Goal: Task Accomplishment & Management: Manage account settings

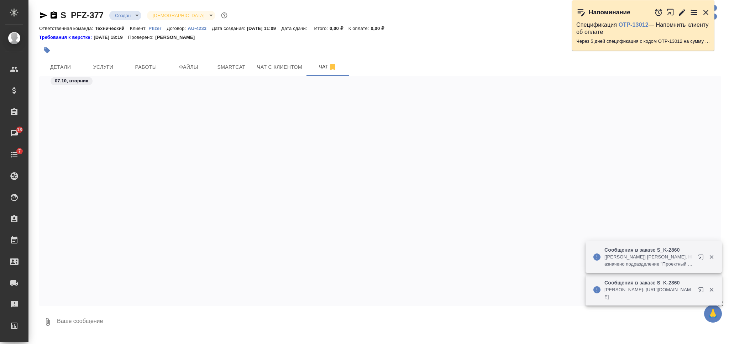
scroll to position [1835, 0]
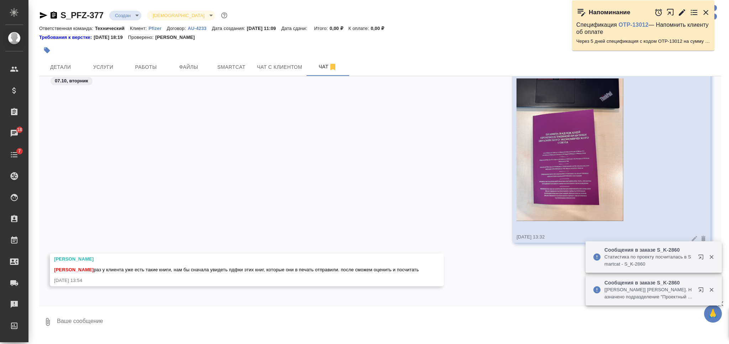
click at [46, 326] on button "0" at bounding box center [47, 321] width 17 height 24
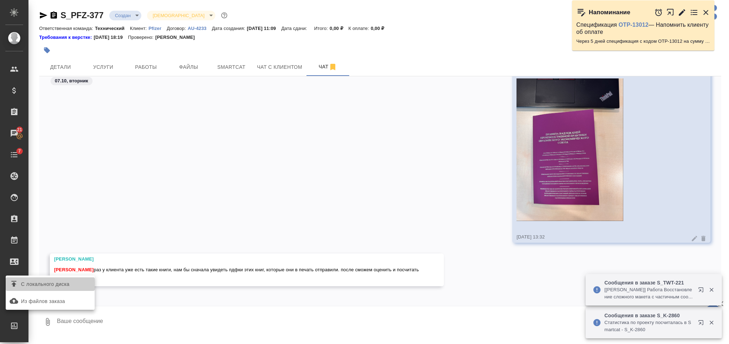
click at [72, 284] on span "С локального диска" at bounding box center [50, 283] width 83 height 9
click at [0, 0] on input "С локального диска" at bounding box center [0, 0] width 0 height 0
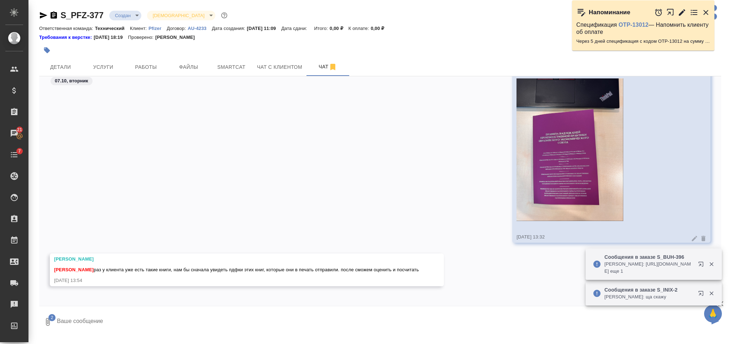
click at [219, 318] on textarea at bounding box center [382, 321] width 653 height 24
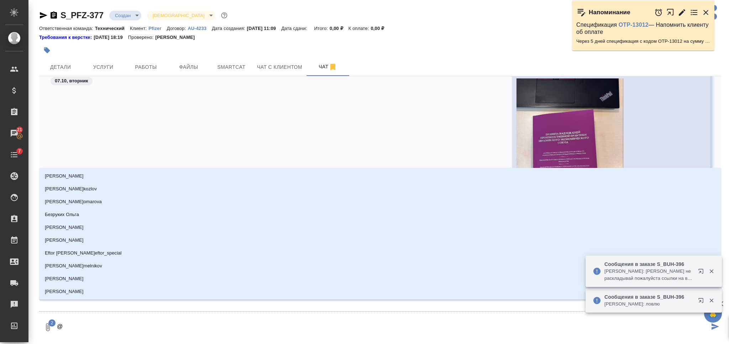
type textarea "@З"
type input "З"
type textarea "@За"
type input "За"
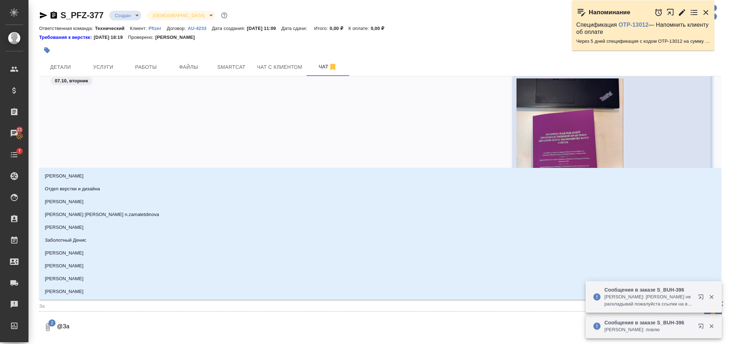
type textarea "@Заб"
type input "Заб"
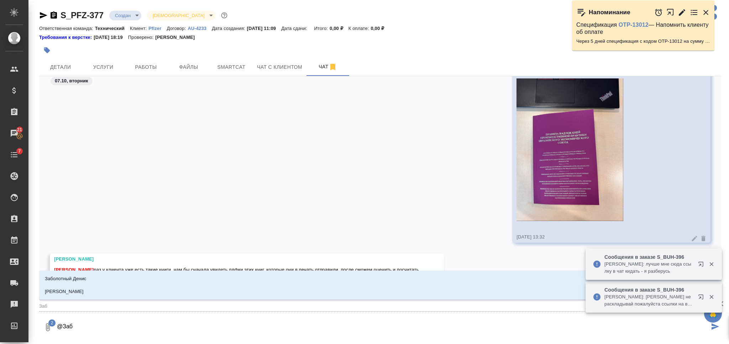
type textarea "@Забо"
type input "Забо"
type textarea "@Забор"
type input "Забор"
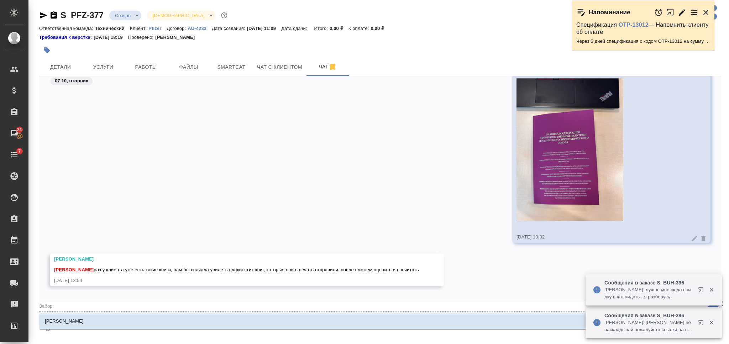
type textarea "@Заборо"
type input "Заборо"
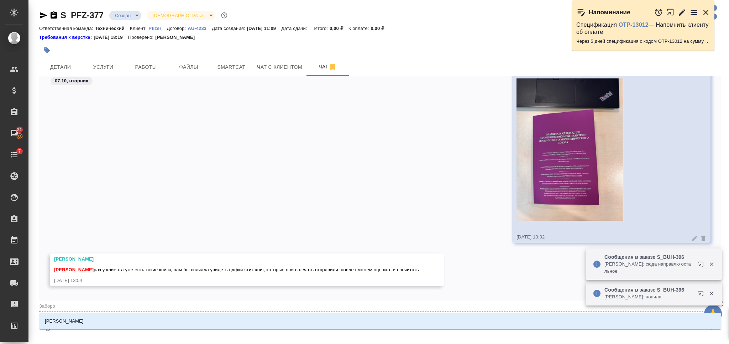
click at [219, 318] on li "Заборова Александра" at bounding box center [380, 320] width 682 height 13
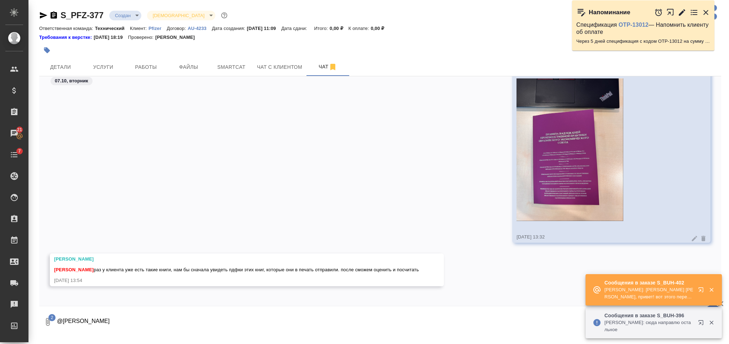
paste textarea "Не нашла макет книги с фото, но нашла другую тоже формата А5."
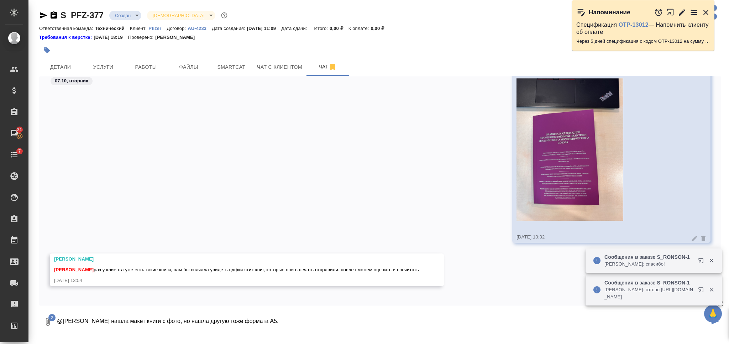
type textarea "@Заборова Александра Не нашла макет книги с фото, но нашла другую тоже формата …"
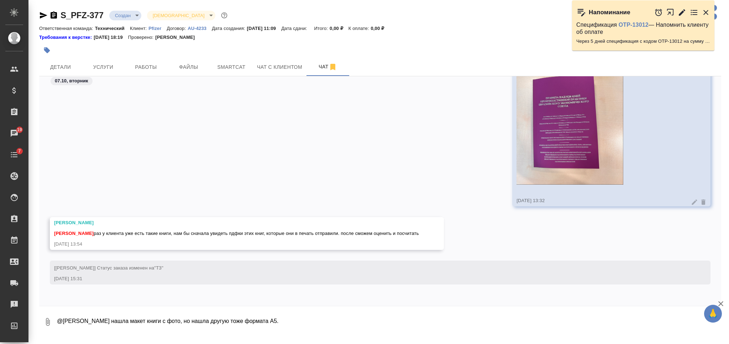
scroll to position [1878, 0]
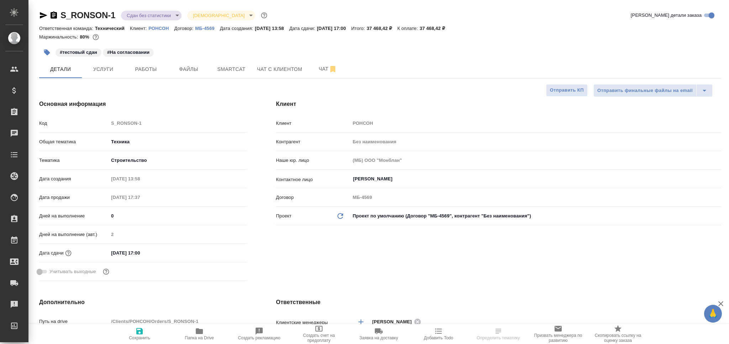
select select "RU"
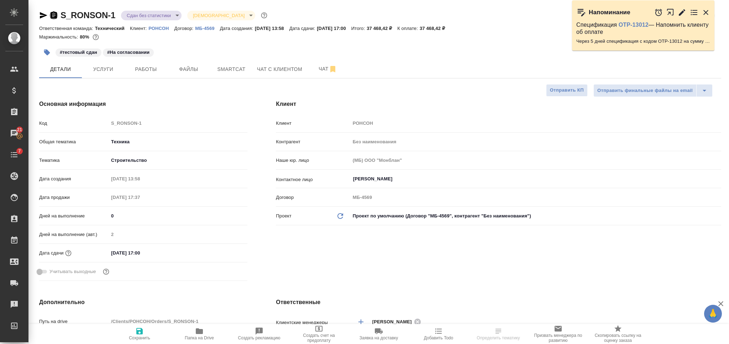
click at [54, 14] on icon "button" at bounding box center [54, 14] width 6 height 7
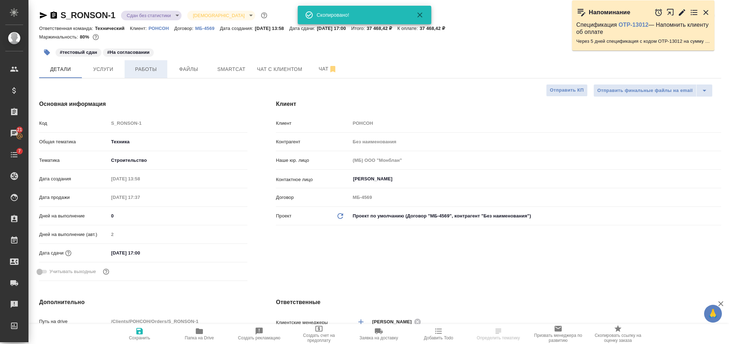
click at [150, 68] on span "Работы" at bounding box center [146, 69] width 34 height 9
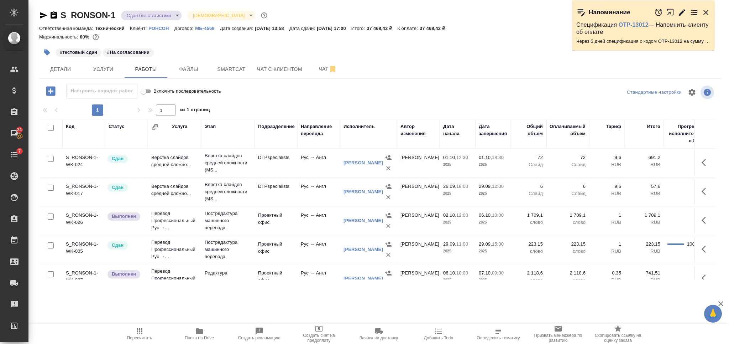
click at [43, 52] on button "button" at bounding box center [47, 53] width 16 height 16
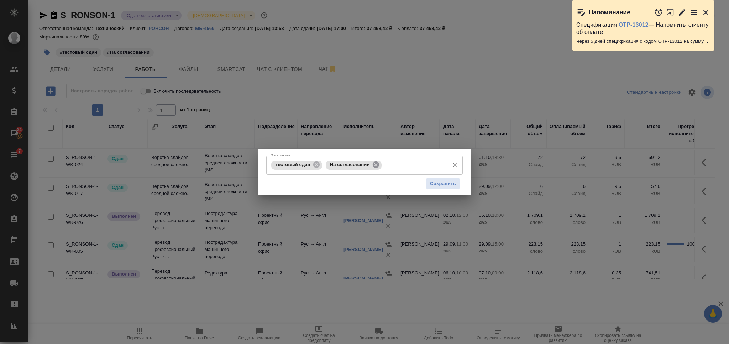
click at [375, 166] on icon at bounding box center [375, 164] width 6 height 6
click at [316, 163] on icon at bounding box center [316, 164] width 6 height 6
click at [323, 165] on input "Тэги заказа" at bounding box center [358, 165] width 177 height 12
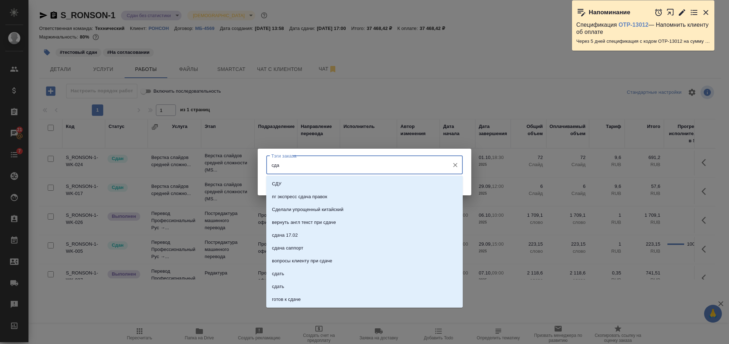
type input "сдан"
click at [334, 219] on li "сдан" at bounding box center [364, 222] width 197 height 13
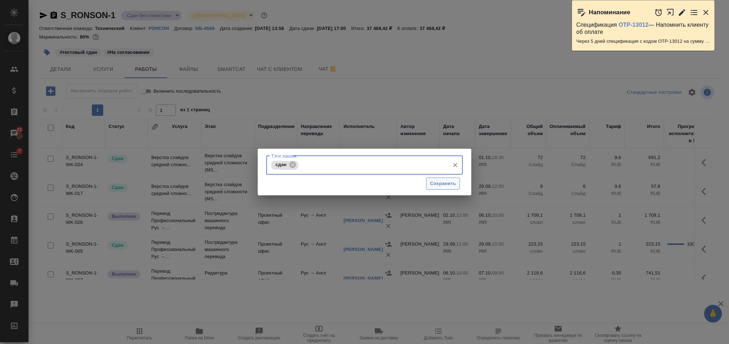
click at [444, 180] on span "Сохранить" at bounding box center [443, 183] width 26 height 8
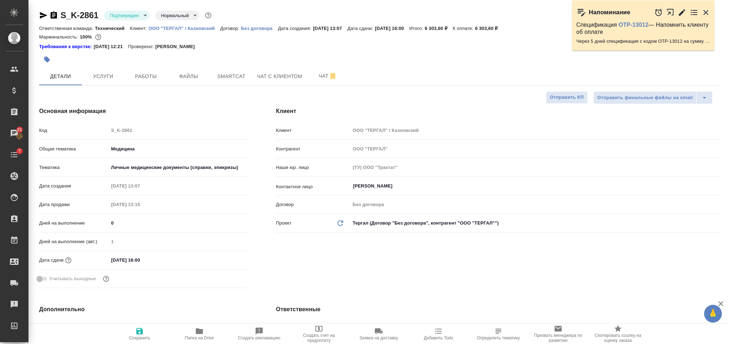
select select "RU"
click at [151, 78] on span "Работы" at bounding box center [146, 76] width 34 height 9
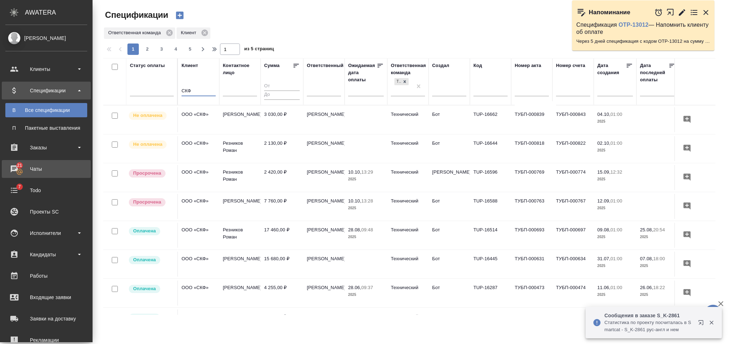
drag, startPoint x: 51, startPoint y: 168, endPoint x: 292, endPoint y: 87, distance: 254.6
click at [51, 169] on div "Чаты" at bounding box center [46, 168] width 82 height 11
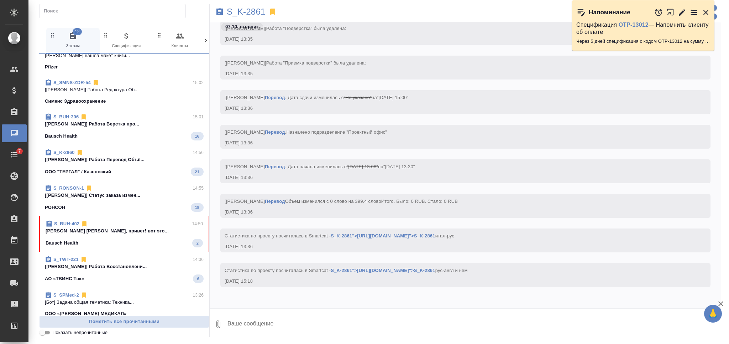
scroll to position [188, 0]
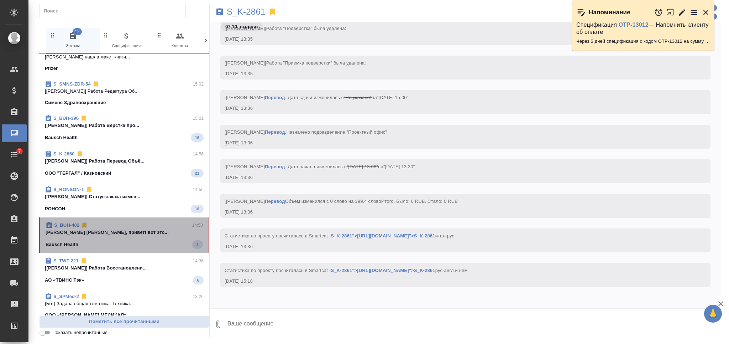
click at [156, 229] on p "Никифорова Валерия Лера, привет! вот это..." at bounding box center [124, 232] width 157 height 7
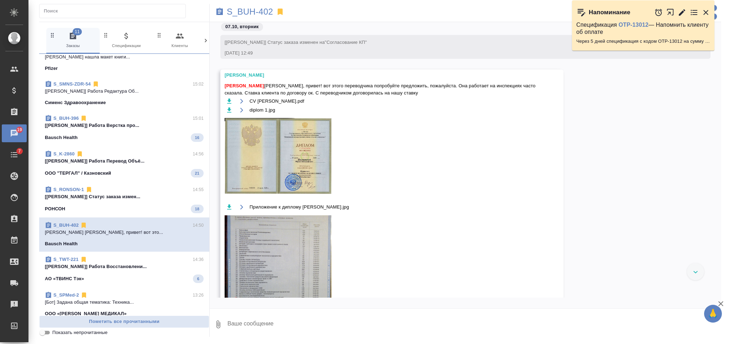
scroll to position [2207, 0]
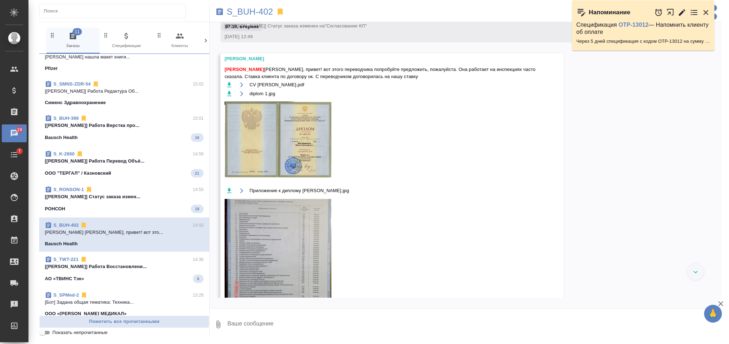
click at [228, 83] on icon "button" at bounding box center [229, 84] width 7 height 7
click at [227, 90] on icon "button" at bounding box center [229, 93] width 7 height 7
click at [231, 188] on icon "button" at bounding box center [229, 190] width 7 height 7
click at [230, 191] on icon "button" at bounding box center [229, 190] width 7 height 7
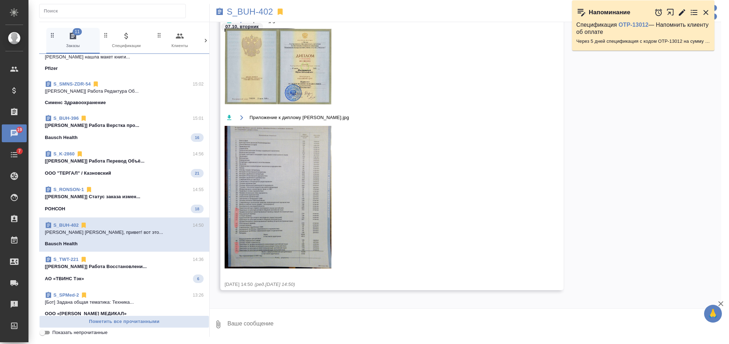
scroll to position [2283, 0]
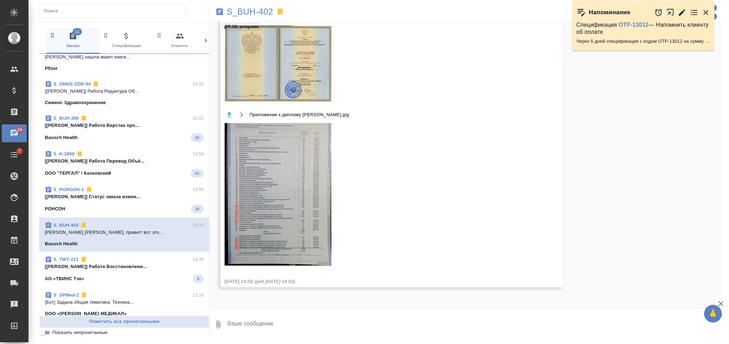
click at [74, 224] on link "S_BUH-402" at bounding box center [65, 224] width 25 height 5
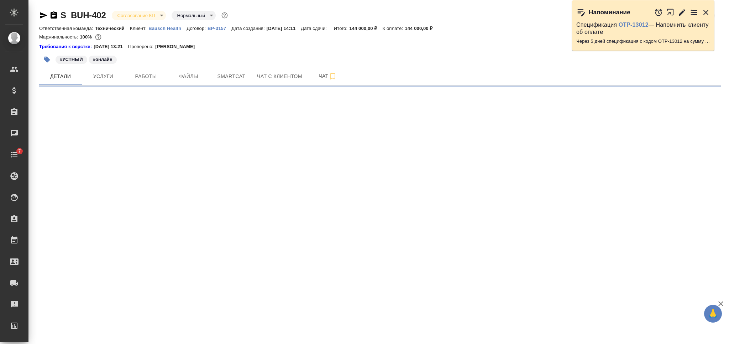
select select "RU"
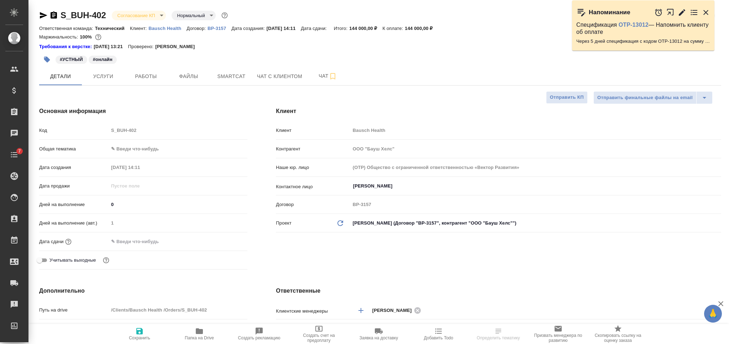
type textarea "x"
click at [204, 337] on span "Папка на Drive" at bounding box center [199, 337] width 29 height 5
type textarea "x"
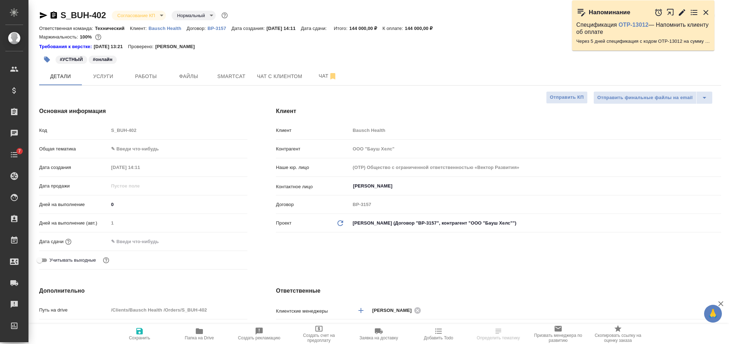
type textarea "x"
select select "RU"
type textarea "x"
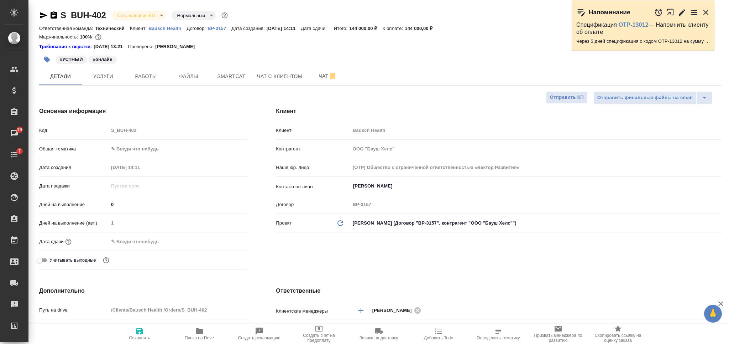
type textarea "x"
click at [317, 74] on span "Чат" at bounding box center [328, 76] width 34 height 9
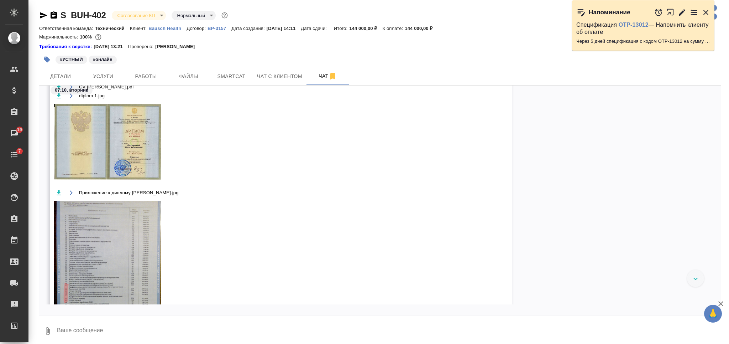
scroll to position [1971, 0]
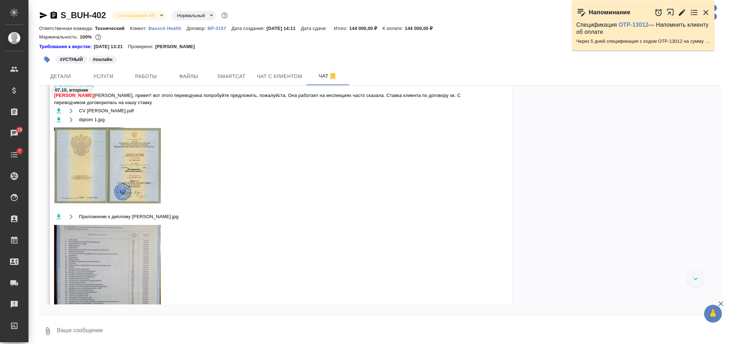
click at [144, 168] on img at bounding box center [107, 165] width 107 height 76
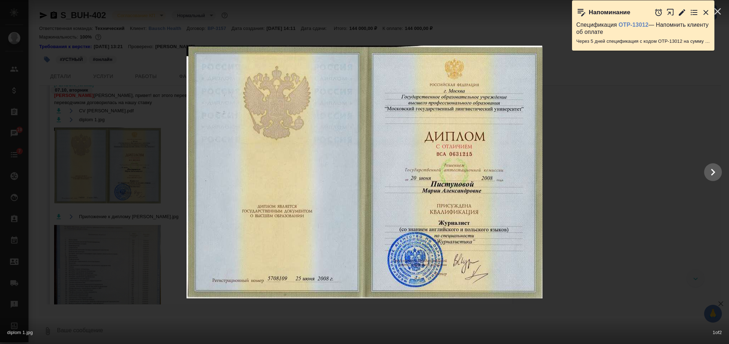
click at [608, 187] on div at bounding box center [364, 172] width 729 height 252
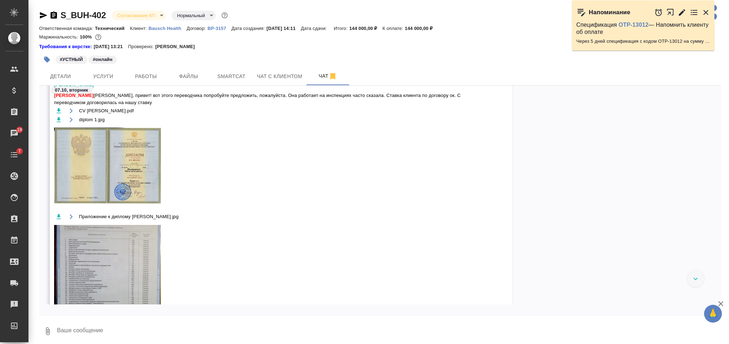
click at [134, 129] on img at bounding box center [107, 165] width 107 height 76
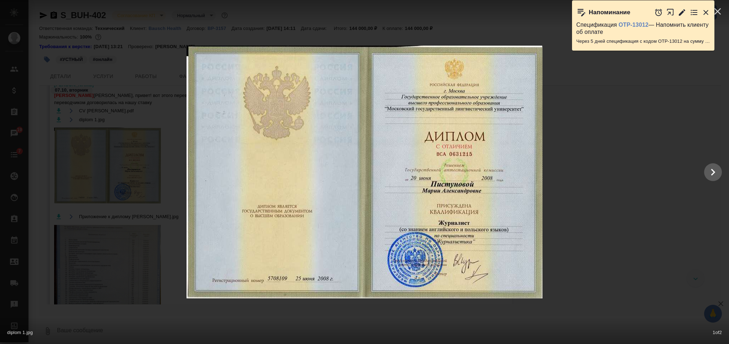
click at [376, 31] on div at bounding box center [729, 172] width 1459 height 973
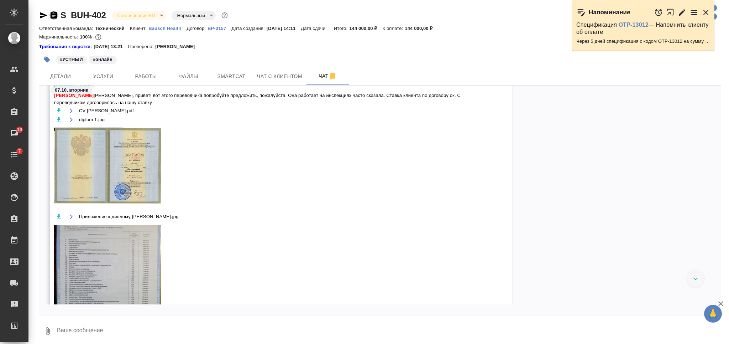
click at [53, 14] on icon "button" at bounding box center [54, 14] width 6 height 7
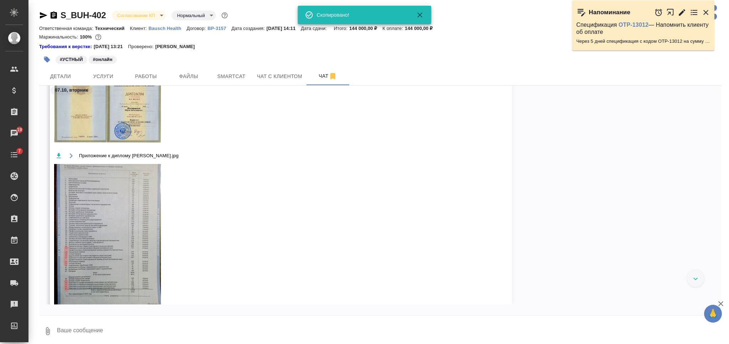
scroll to position [2066, 0]
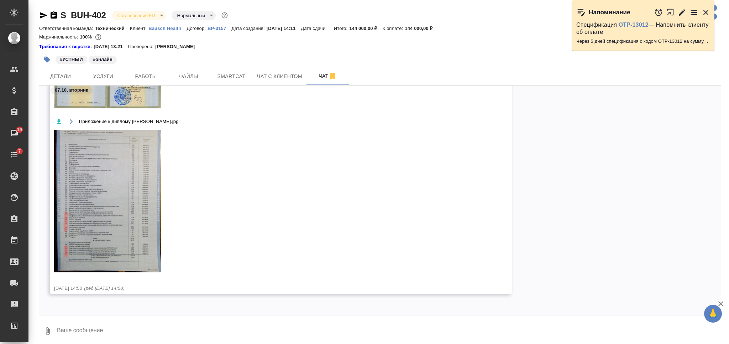
click at [313, 327] on textarea at bounding box center [388, 331] width 665 height 24
type textarea "поймала, передала клиенту"
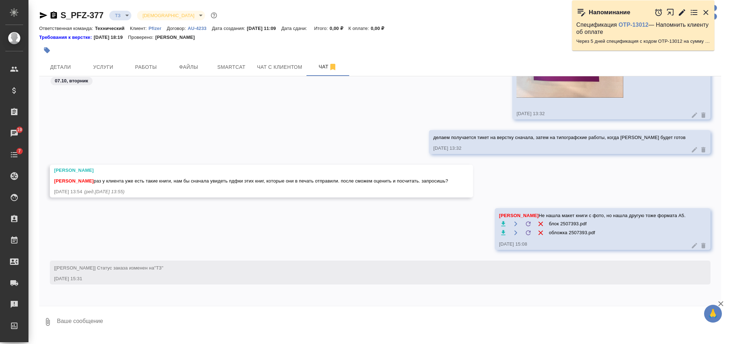
scroll to position [3156, 0]
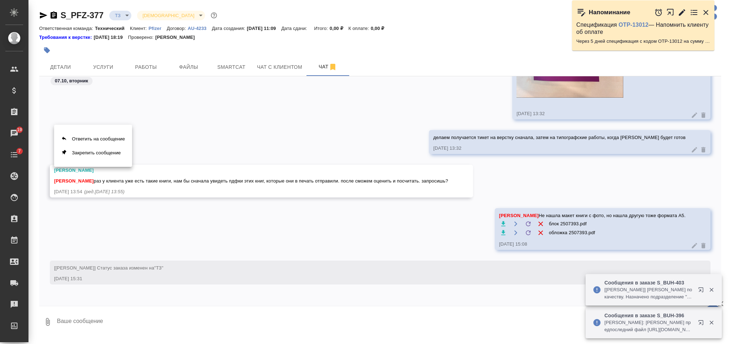
click at [366, 131] on div at bounding box center [364, 172] width 729 height 344
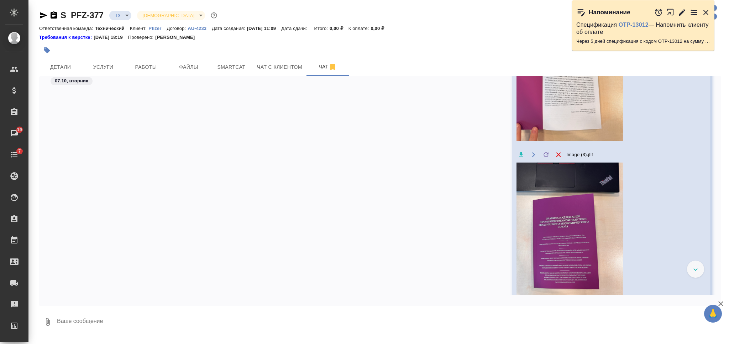
scroll to position [2547, 0]
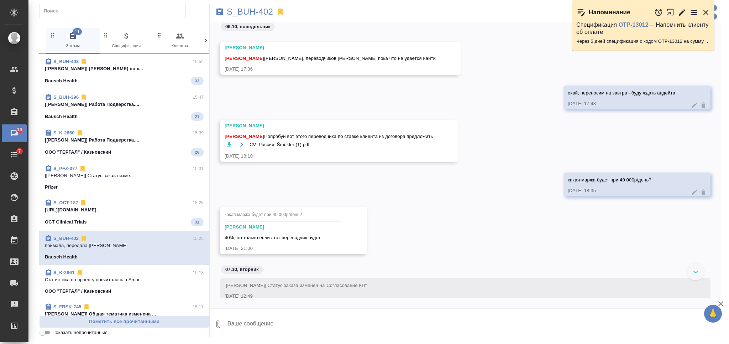
scroll to position [1631, 0]
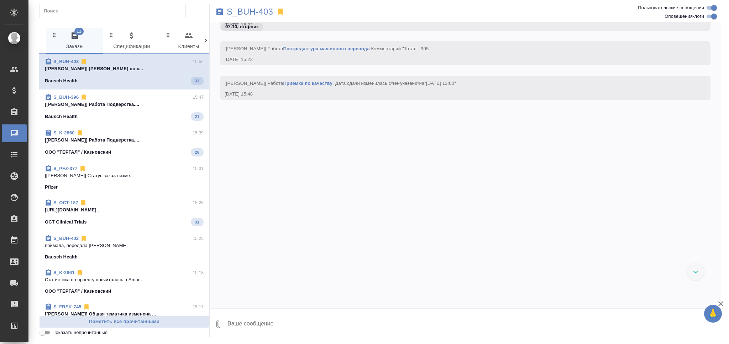
scroll to position [4386, 0]
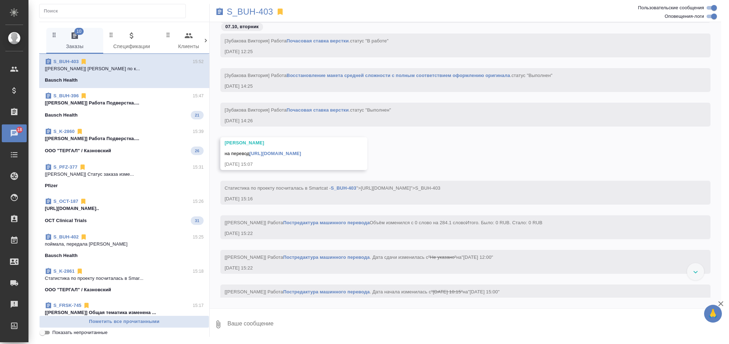
click at [127, 239] on div "S_BUH-402 15:25" at bounding box center [124, 236] width 159 height 7
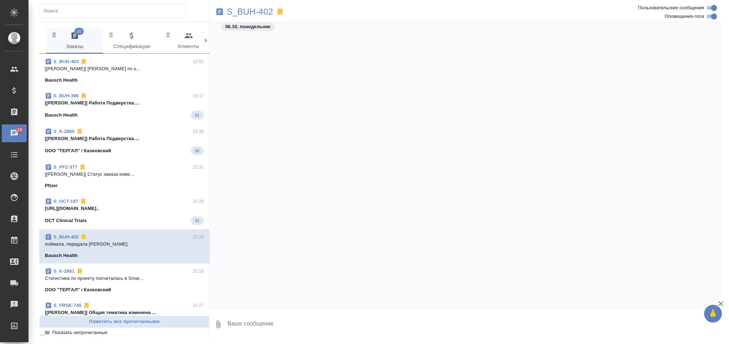
scroll to position [1754, 0]
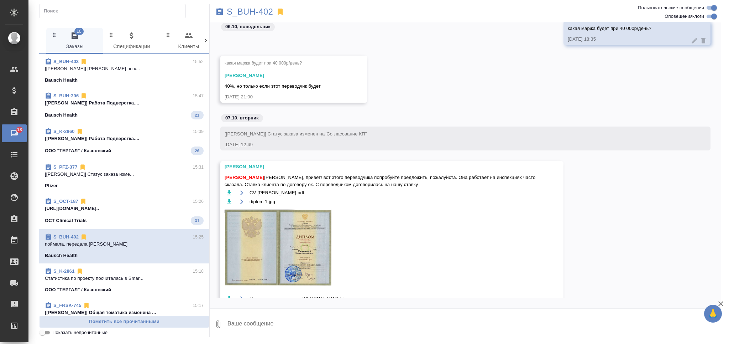
click at [165, 211] on p "[URL][DOMAIN_NAME].." at bounding box center [124, 208] width 159 height 7
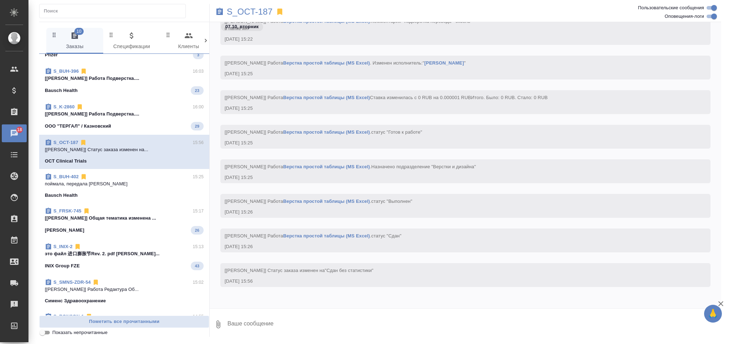
scroll to position [0, 0]
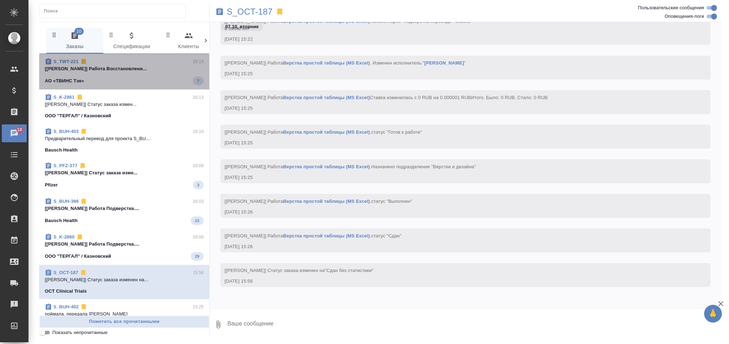
click at [135, 72] on p "[[PERSON_NAME]] Работа Восстановлени..." at bounding box center [124, 68] width 159 height 7
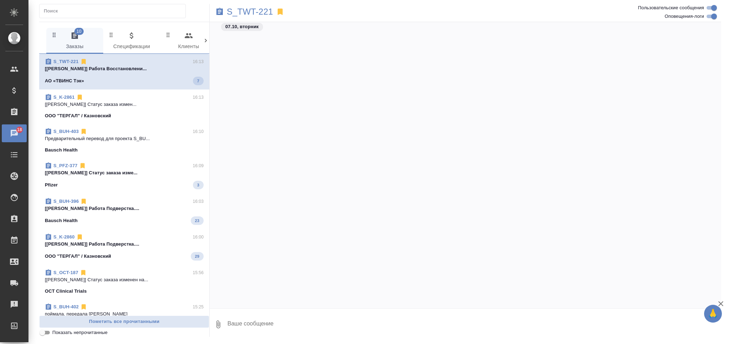
scroll to position [2355, 0]
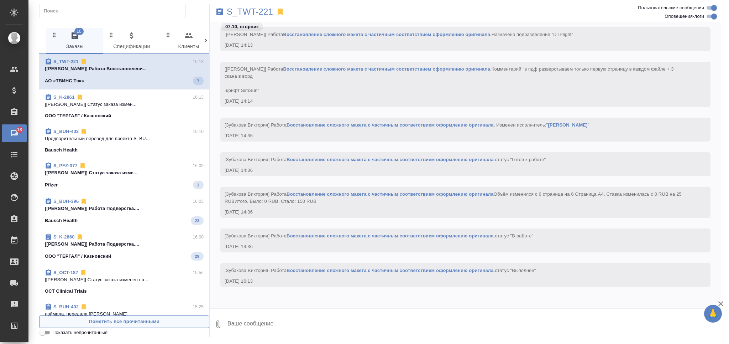
click at [152, 321] on span "Пометить все прочитанными" at bounding box center [124, 321] width 162 height 8
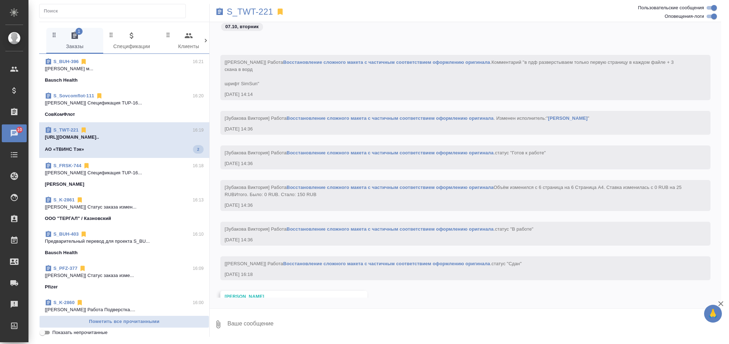
scroll to position [2405, 0]
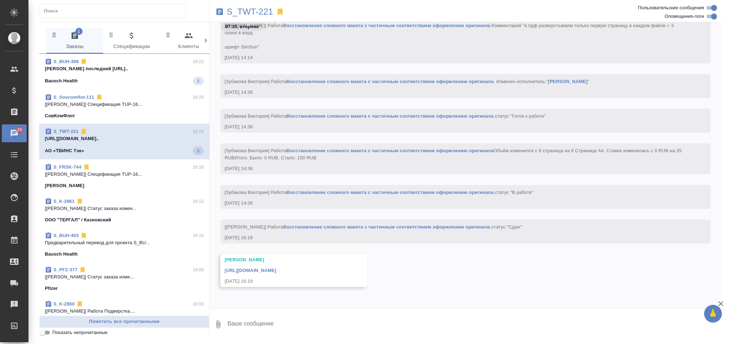
click at [148, 245] on p "Предварительный перевод для проекта S_BU..." at bounding box center [124, 242] width 159 height 7
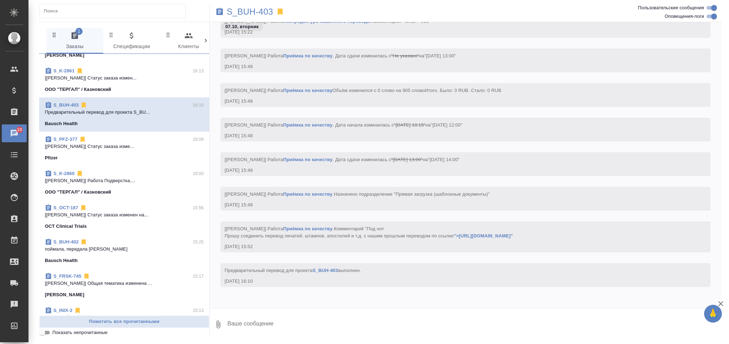
scroll to position [141, 0]
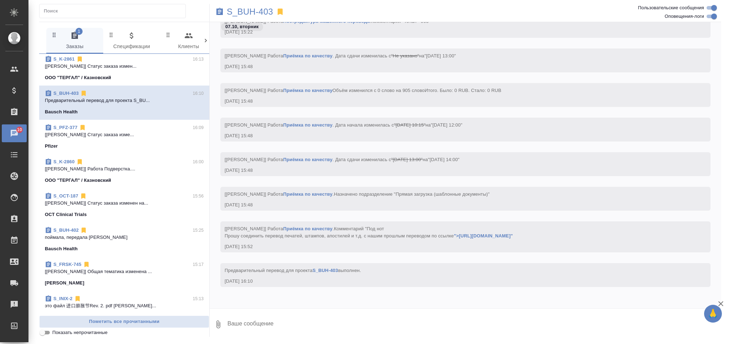
click at [152, 232] on div "S_BUH-402 15:25" at bounding box center [124, 229] width 159 height 7
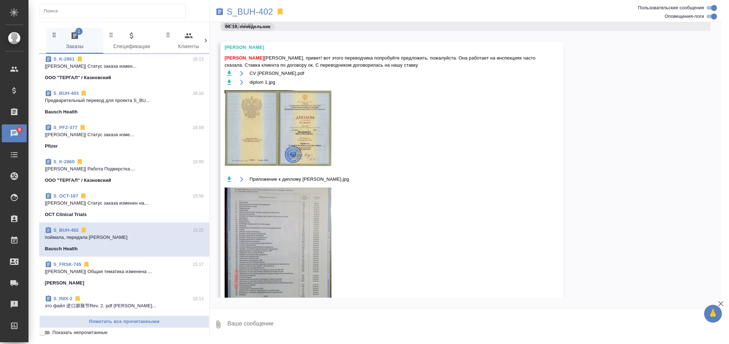
scroll to position [1754, 0]
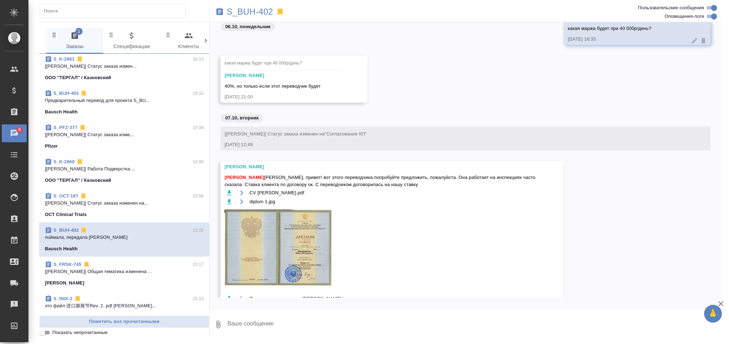
click at [317, 318] on textarea at bounding box center [474, 324] width 495 height 24
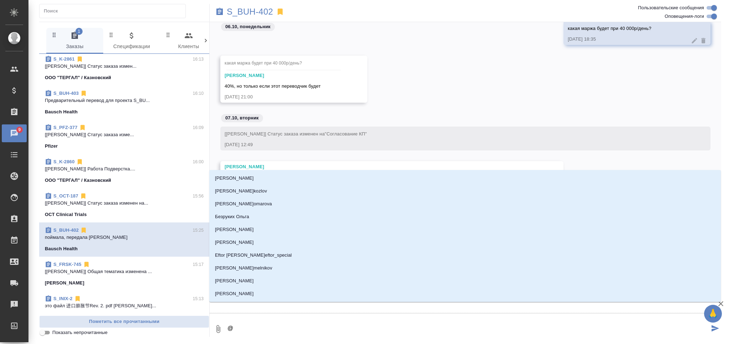
type textarea "@Ф"
type input "Ф"
type textarea "@Фе"
type input "Фе"
type textarea "@Фед"
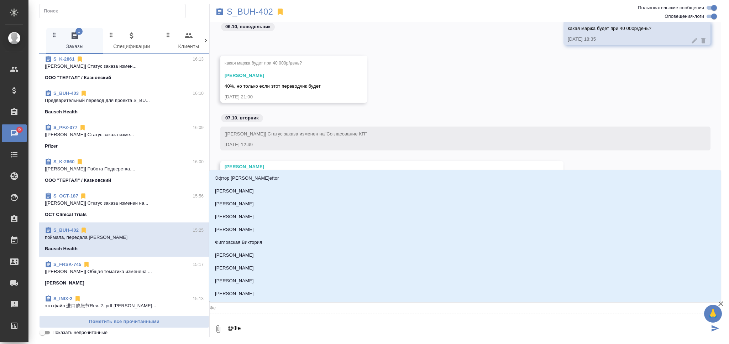
type input "Фед"
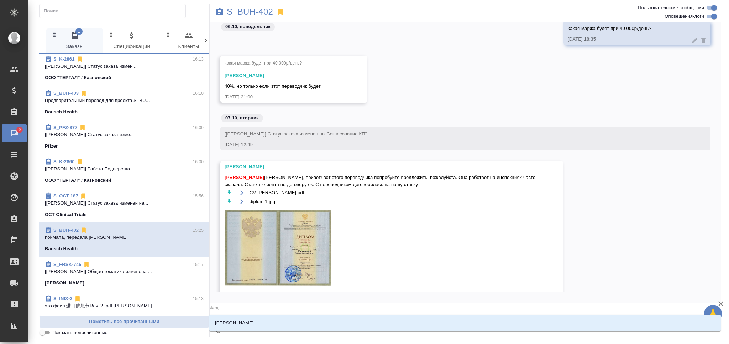
type textarea "@Федо"
type input "Федо"
type textarea "@Федот"
type input "Федот"
type textarea "@Федото"
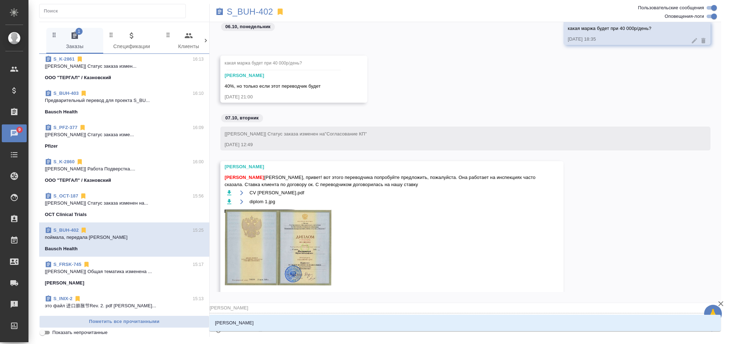
type input "Федото"
type textarea "@Федотов"
type input "Федотов"
type textarea "@Федотова"
type input "Федотова"
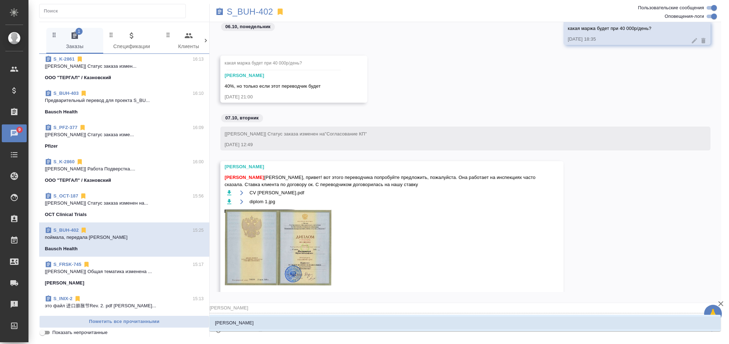
click at [323, 320] on li "Федотова Ирина" at bounding box center [465, 322] width 512 height 13
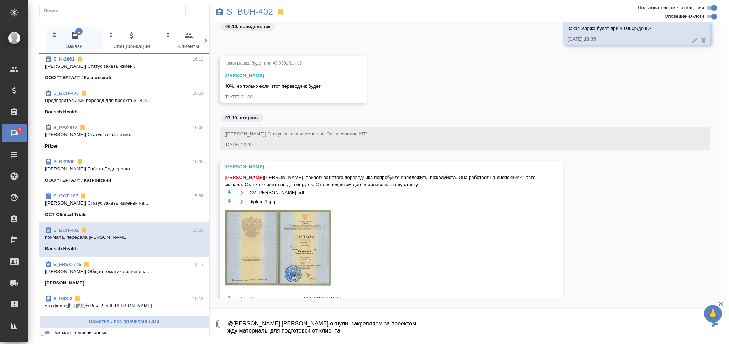
type textarea "@Федотова Ирина Марию окнули, закрепляем за проектом жду материалы для подготов…"
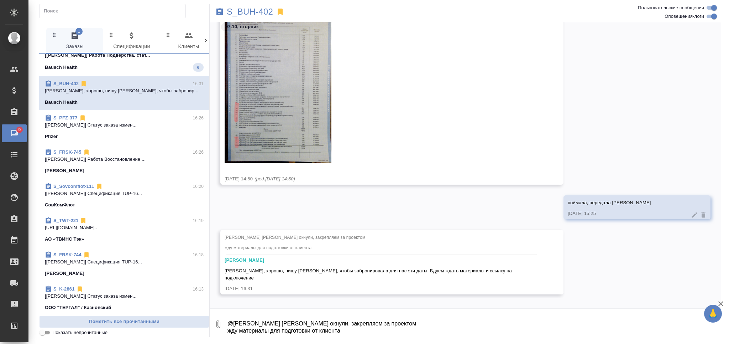
scroll to position [0, 0]
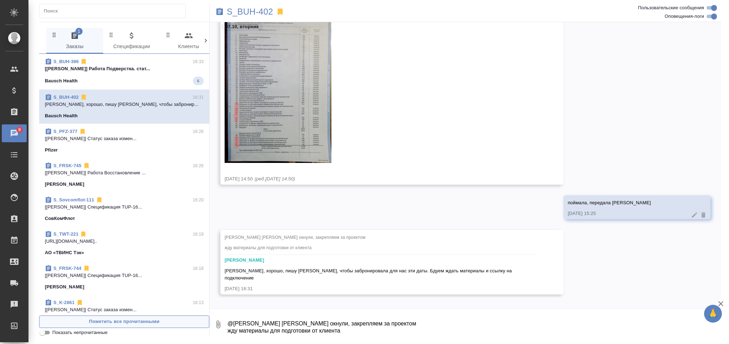
click at [166, 323] on span "Пометить все прочитанными" at bounding box center [124, 321] width 162 height 8
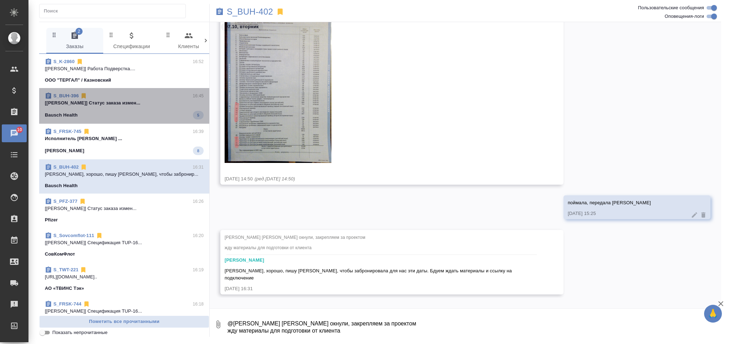
click at [156, 107] on span "S_BUH-396 16:45 [Сергеева Анастасия] Статус заказа измен... Bausch Health 5" at bounding box center [124, 105] width 159 height 27
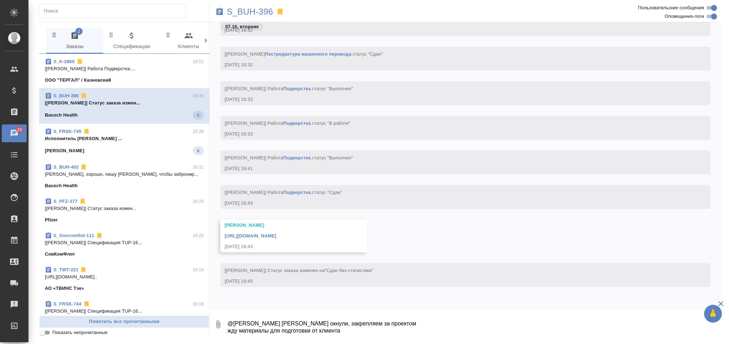
scroll to position [16154, 0]
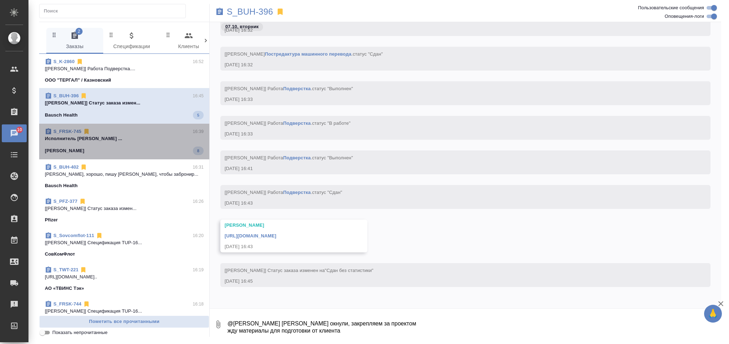
click at [143, 147] on div "Fresenius Kabi 8" at bounding box center [124, 150] width 159 height 9
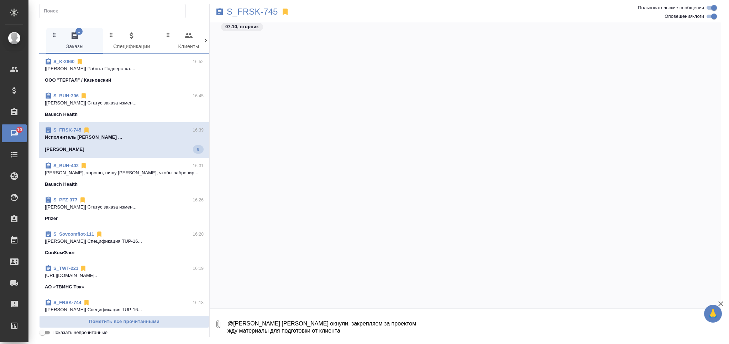
scroll to position [4555, 0]
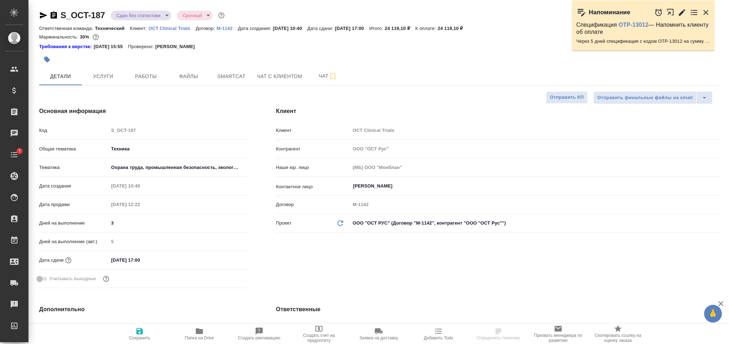
select select "RU"
click at [53, 16] on icon "button" at bounding box center [54, 14] width 6 height 7
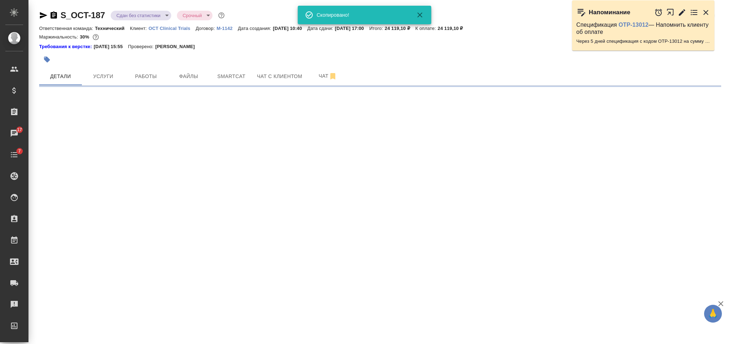
select select "RU"
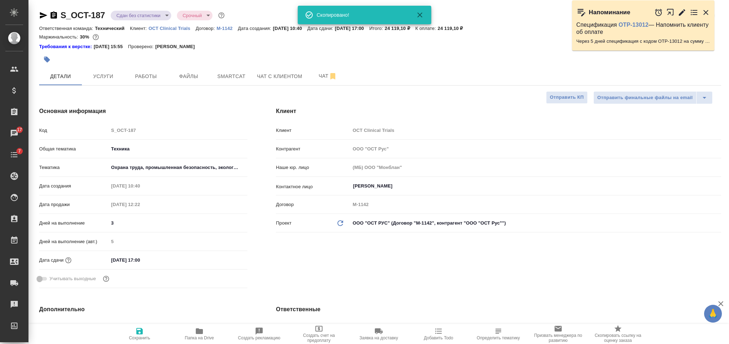
type textarea "x"
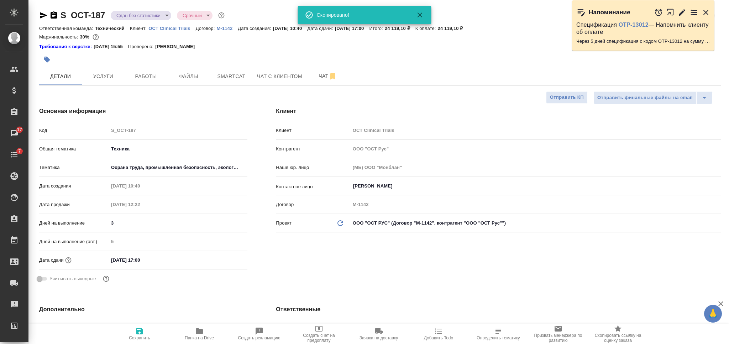
type textarea "x"
click at [48, 61] on icon "button" at bounding box center [47, 60] width 6 height 6
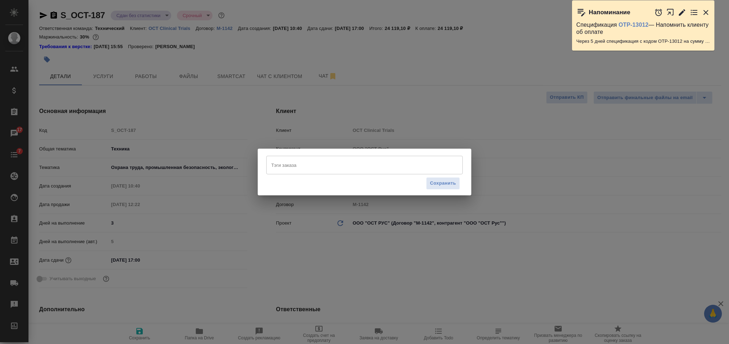
click at [307, 168] on input "Тэги заказа" at bounding box center [358, 165] width 177 height 12
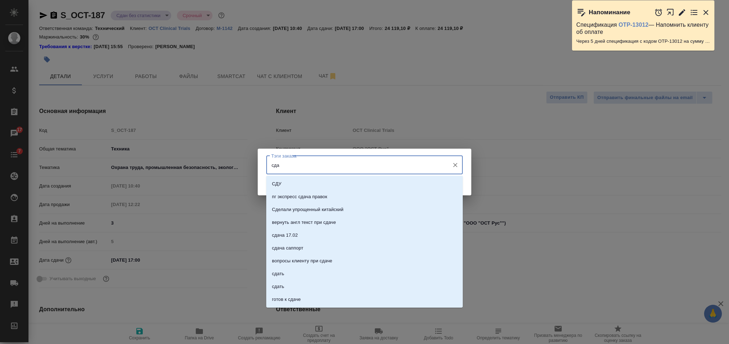
type input "сдан"
click at [318, 219] on li "сдан" at bounding box center [364, 222] width 197 height 13
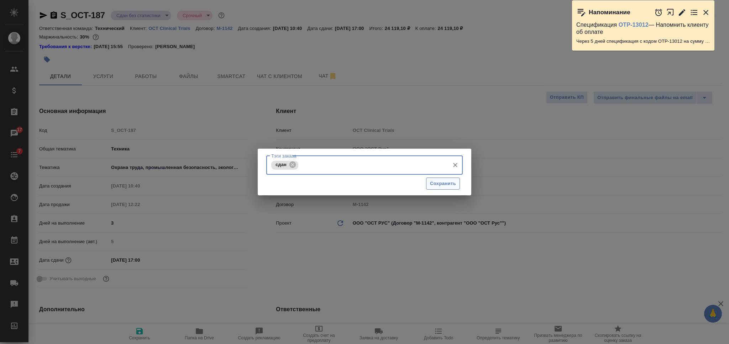
click at [435, 187] on span "Сохранить" at bounding box center [443, 183] width 26 height 8
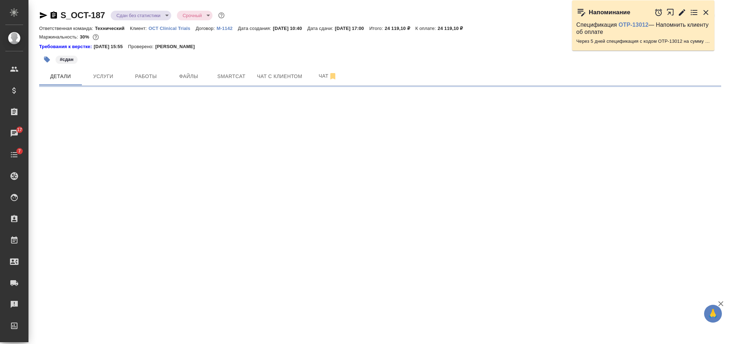
select select "RU"
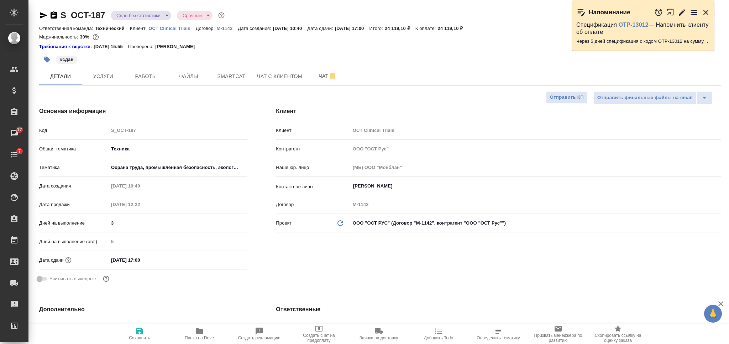
type textarea "x"
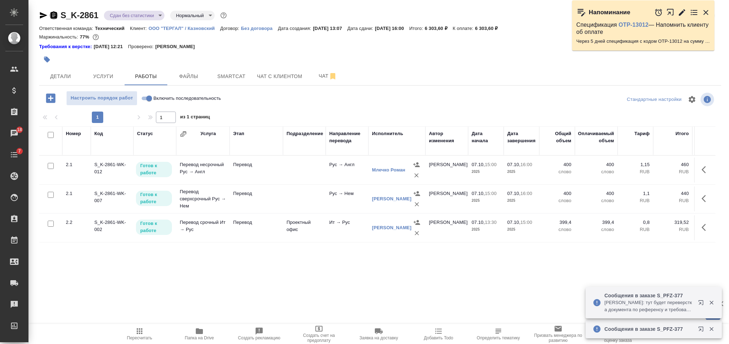
click at [54, 15] on icon "button" at bounding box center [53, 15] width 9 height 9
click at [232, 74] on span "Smartcat" at bounding box center [231, 76] width 34 height 9
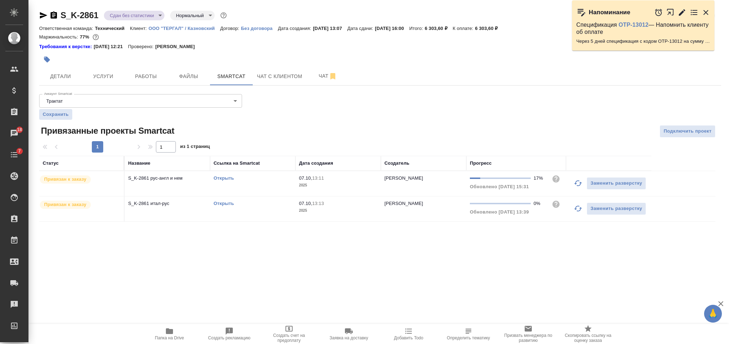
click at [229, 201] on link "Открыть" at bounding box center [224, 202] width 20 height 5
click at [111, 79] on span "Услуги" at bounding box center [103, 76] width 34 height 9
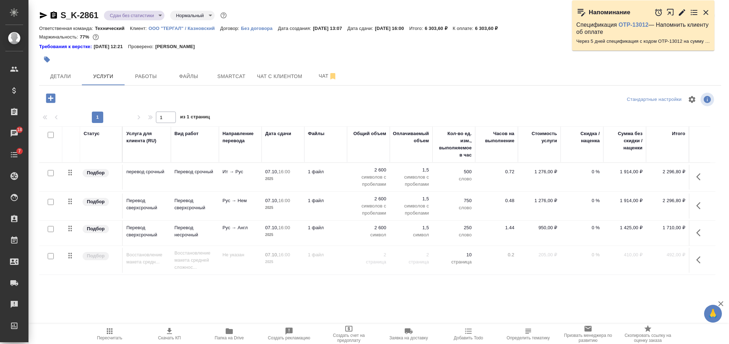
click at [346, 174] on td "1 файл" at bounding box center [325, 177] width 43 height 25
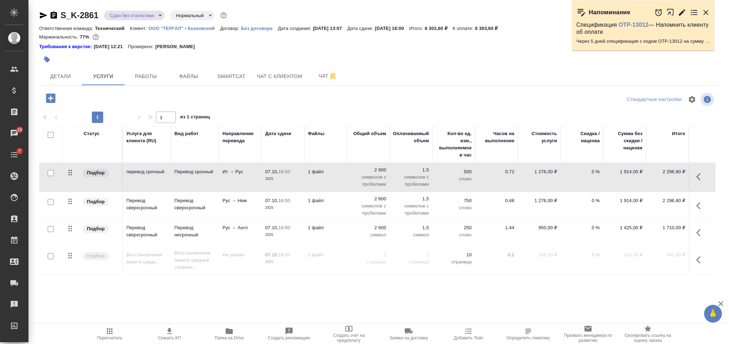
click at [346, 174] on td "1 файл" at bounding box center [325, 177] width 43 height 25
click at [339, 173] on p "1 файл" at bounding box center [326, 171] width 36 height 7
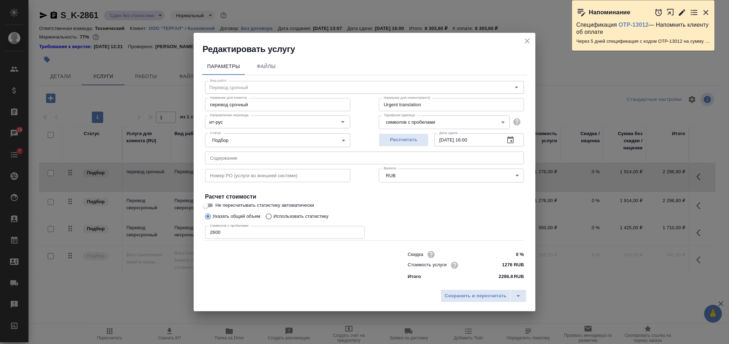
click at [217, 230] on input "2600" at bounding box center [285, 232] width 160 height 13
type input "3320"
click at [462, 296] on span "Сохранить и пересчитать" at bounding box center [476, 296] width 62 height 8
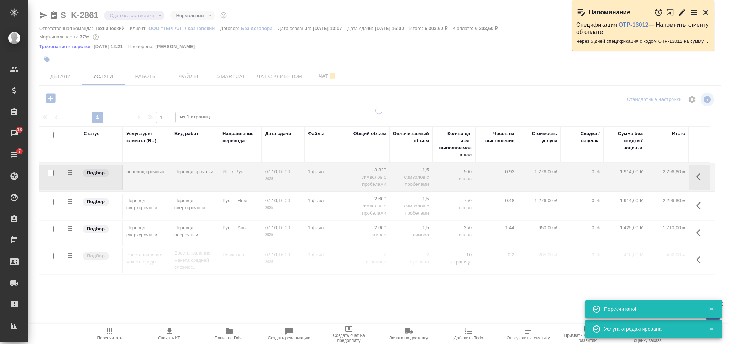
type input "urgent"
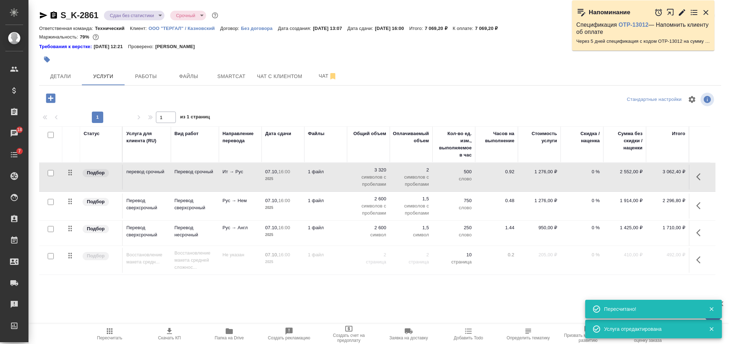
click at [334, 223] on td "1 файл" at bounding box center [325, 232] width 43 height 25
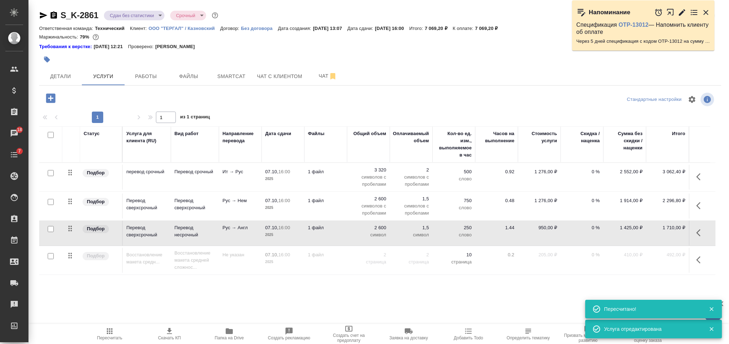
click at [334, 223] on td "1 файл" at bounding box center [325, 232] width 43 height 25
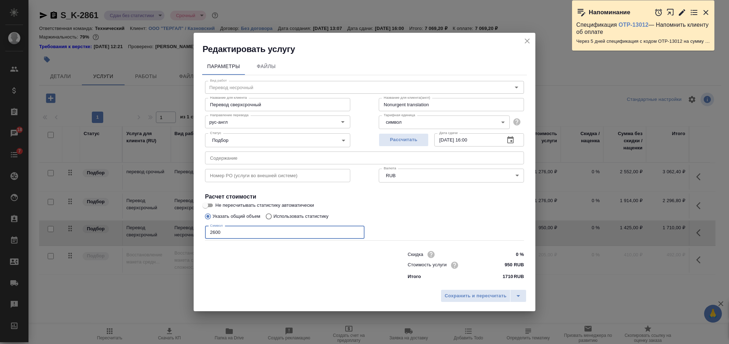
click at [212, 232] on input "2600" at bounding box center [285, 232] width 160 height 13
type input "3433"
click at [466, 292] on span "Сохранить и пересчитать" at bounding box center [476, 296] width 62 height 8
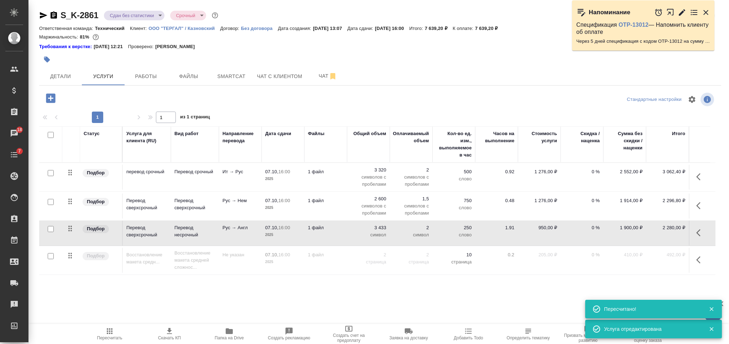
click at [351, 232] on p "символ" at bounding box center [369, 234] width 36 height 7
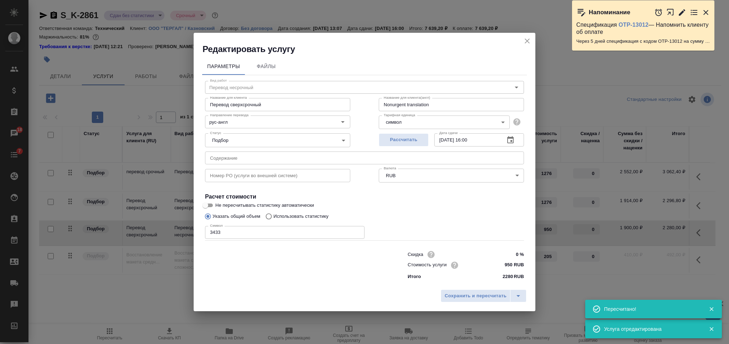
click at [440, 122] on body "🙏 .cls-1 fill:#fff; AWATERA Nikiforova Valeria Клиенты Спецификации Заказы 18 Ч…" at bounding box center [364, 172] width 729 height 344
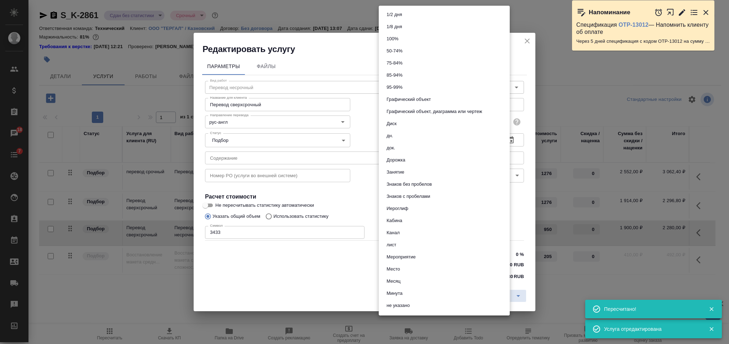
scroll to position [205, 0]
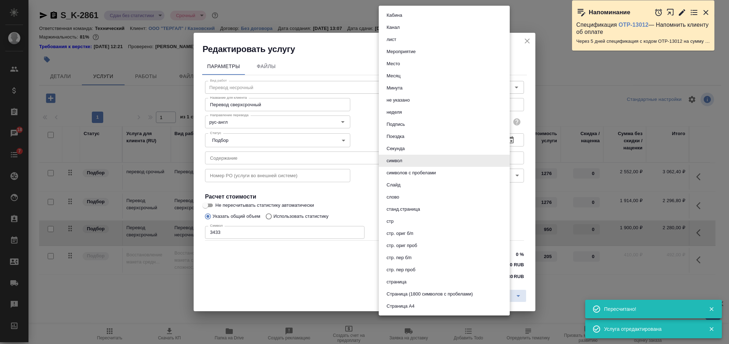
click at [431, 167] on li "символов с пробелами" at bounding box center [444, 173] width 131 height 12
type input "5ca1acf853b22f58dad1d161"
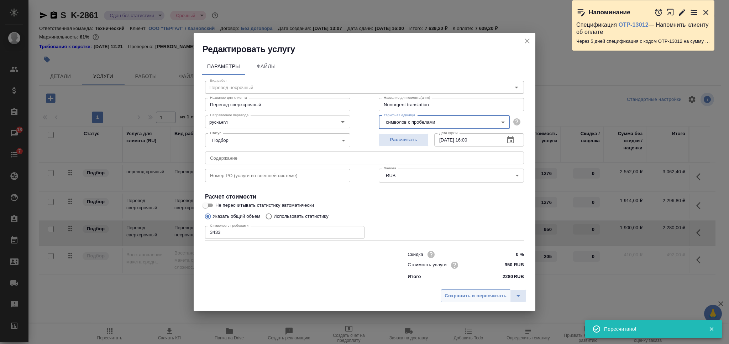
click at [471, 295] on span "Сохранить и пересчитать" at bounding box center [476, 296] width 62 height 8
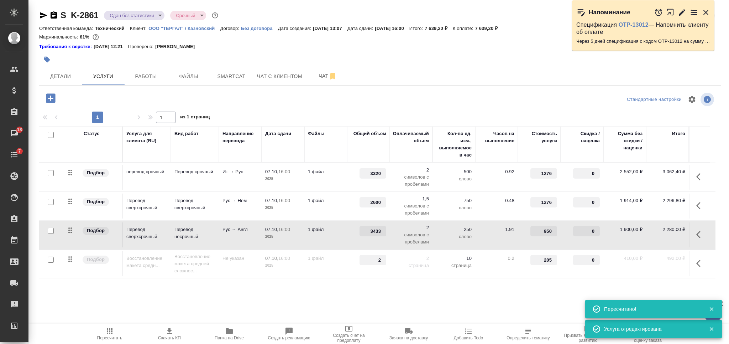
click at [298, 207] on p "2025" at bounding box center [283, 207] width 36 height 7
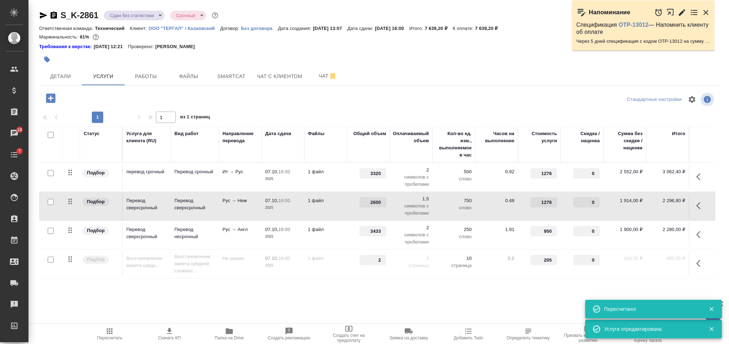
click at [298, 207] on p "2025" at bounding box center [283, 207] width 36 height 7
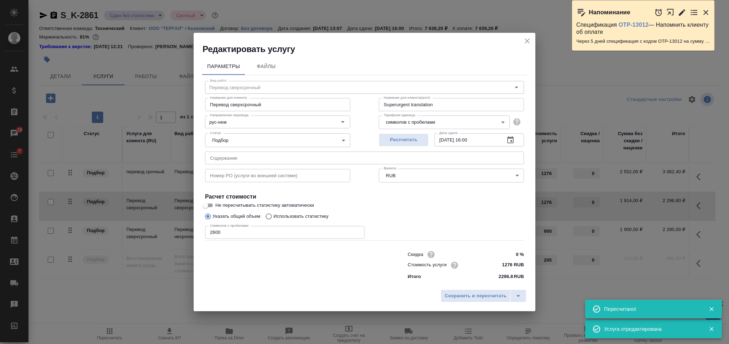
click at [220, 228] on input "2600" at bounding box center [285, 232] width 160 height 13
click at [220, 229] on input "2600" at bounding box center [285, 232] width 160 height 13
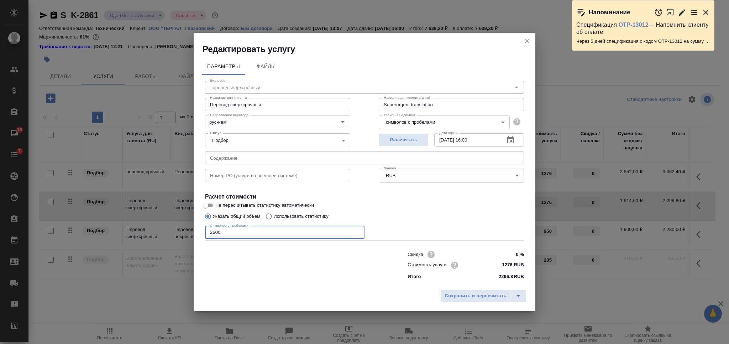
click at [211, 230] on input "2600" at bounding box center [285, 232] width 160 height 13
type input "3568"
click at [480, 293] on span "Сохранить и пересчитать" at bounding box center [476, 296] width 62 height 8
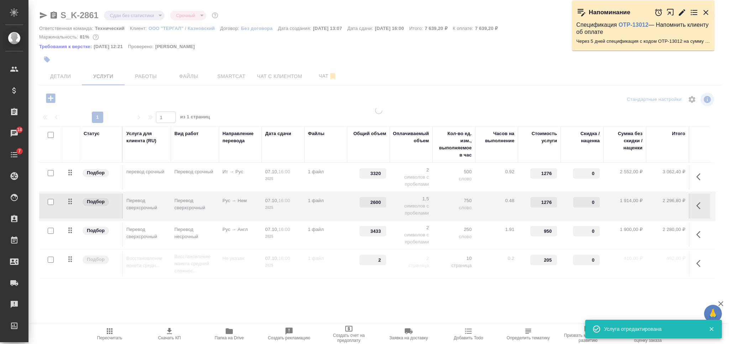
type input "3568"
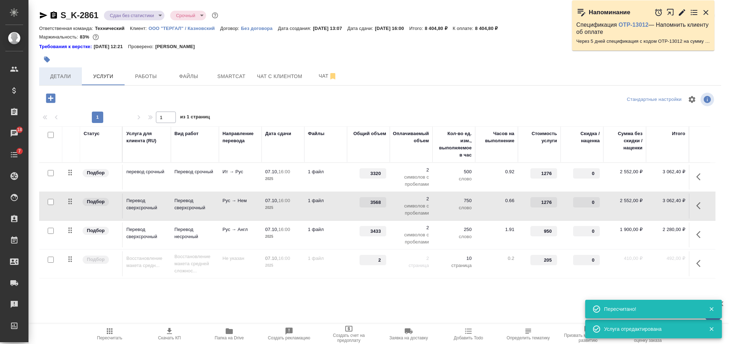
click at [64, 78] on span "Детали" at bounding box center [60, 76] width 34 height 9
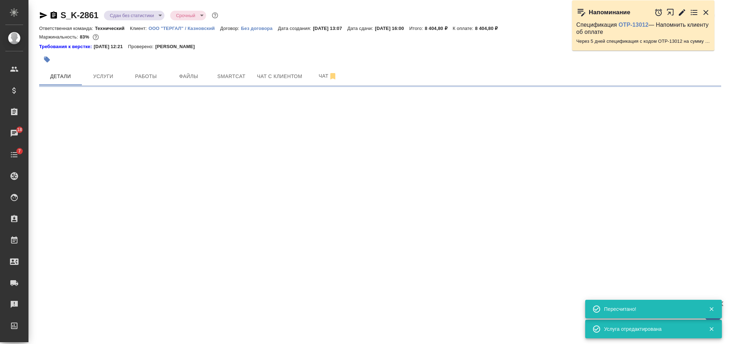
select select "RU"
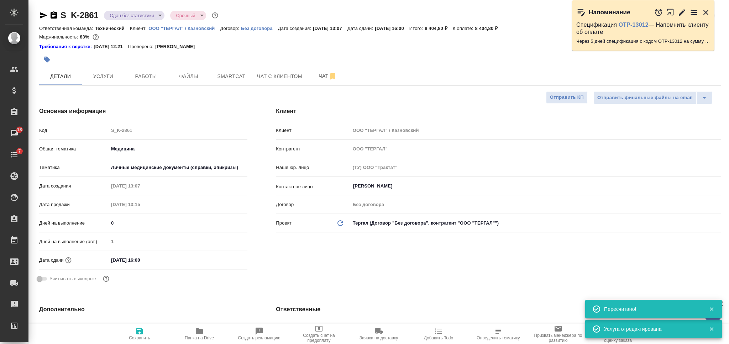
type textarea "x"
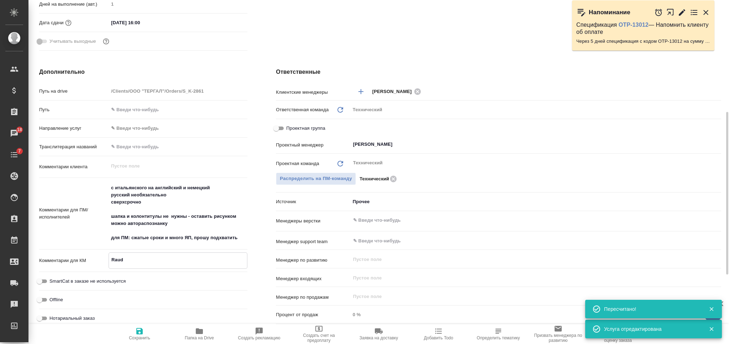
click at [135, 260] on textarea "Raud" at bounding box center [178, 260] width 138 height 12
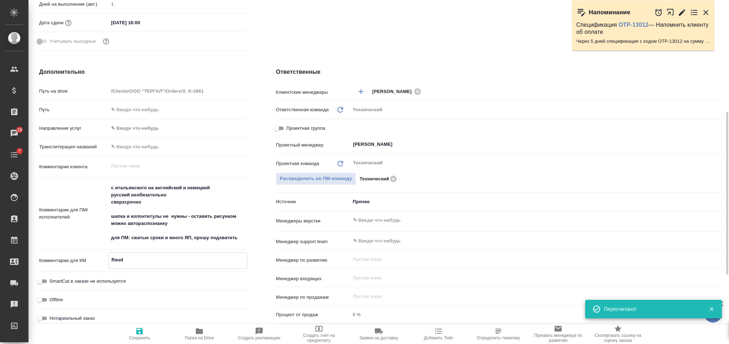
scroll to position [0, 0]
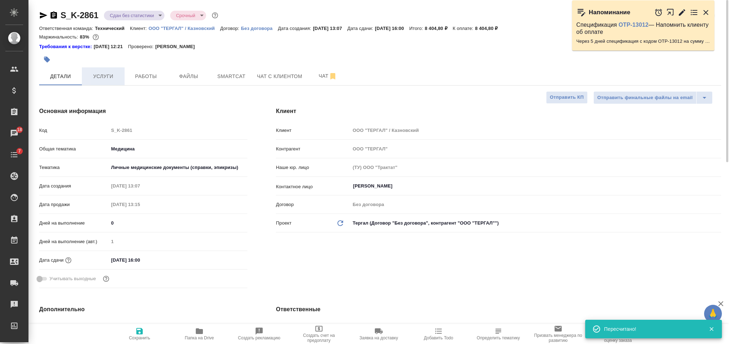
type textarea "x"
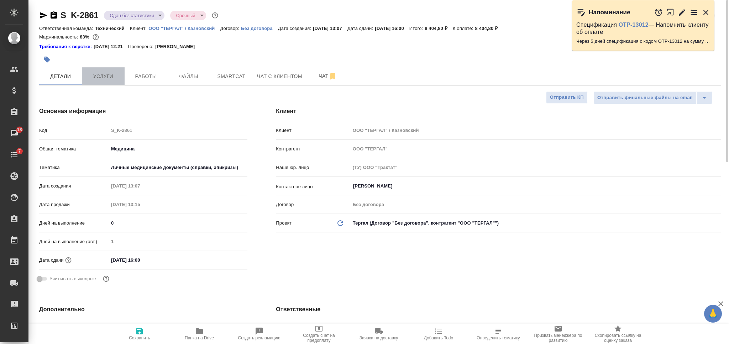
click at [98, 82] on button "Услуги" at bounding box center [103, 76] width 43 height 18
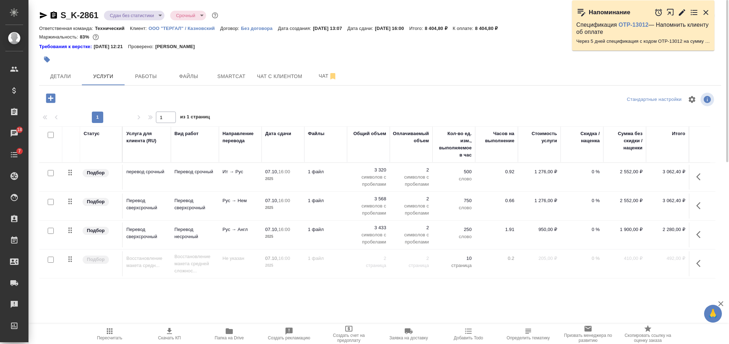
click at [49, 133] on input "checkbox" at bounding box center [51, 135] width 6 height 6
checkbox input "true"
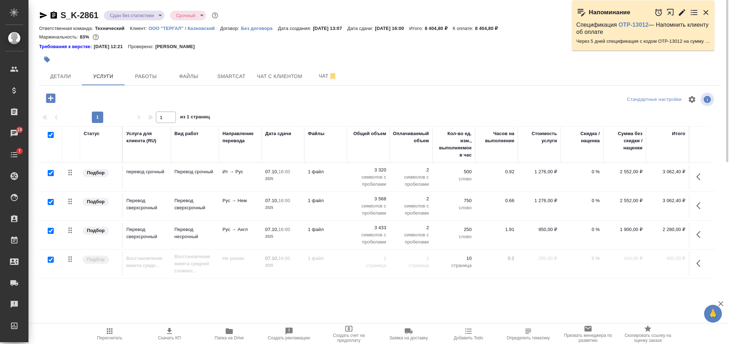
checkbox input "true"
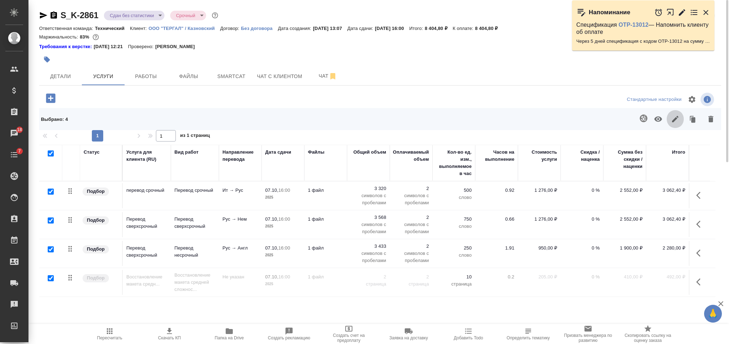
click at [677, 120] on icon "button" at bounding box center [675, 119] width 9 height 9
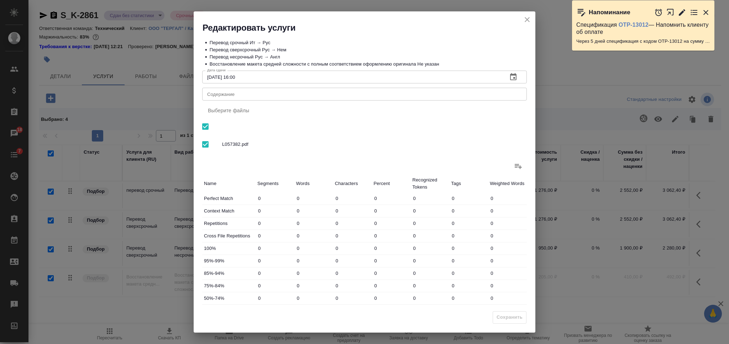
click at [342, 95] on textarea "Содержание" at bounding box center [364, 94] width 315 height 5
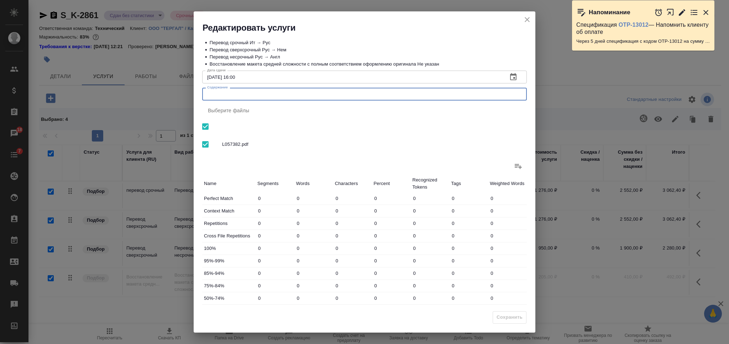
paste textarea "Raud"
type textarea "Raud"
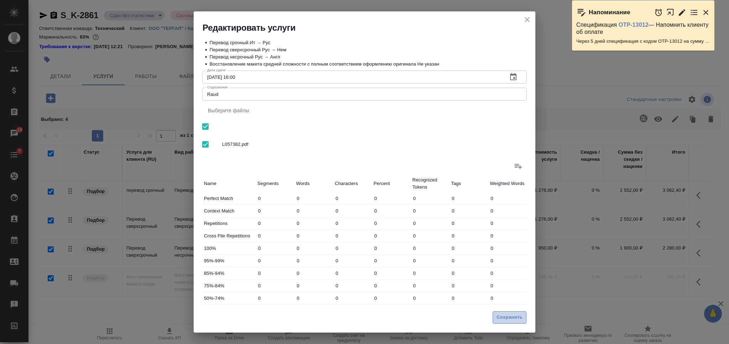
click at [508, 317] on span "Сохранить" at bounding box center [510, 317] width 26 height 8
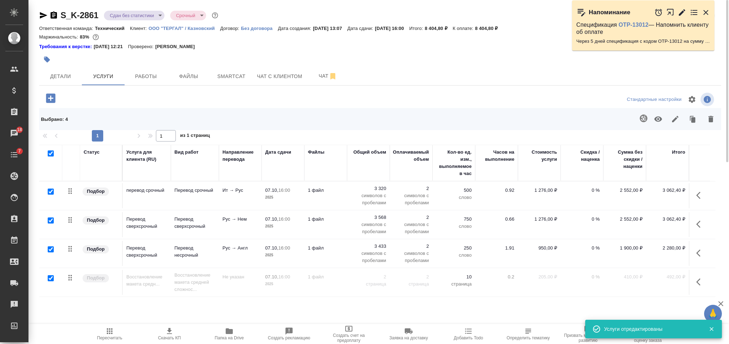
click at [46, 54] on button "button" at bounding box center [47, 60] width 16 height 16
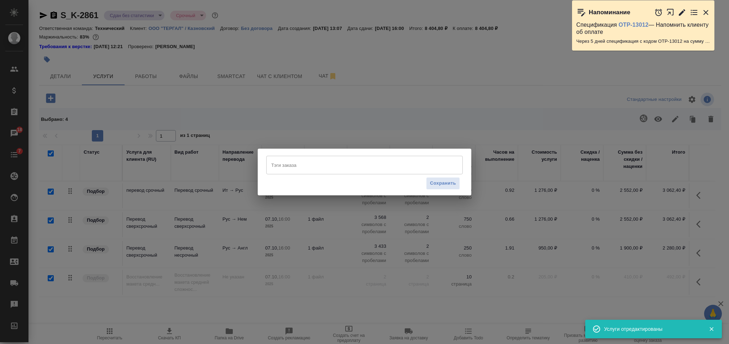
click at [319, 162] on input "Тэги заказа" at bounding box center [358, 165] width 177 height 12
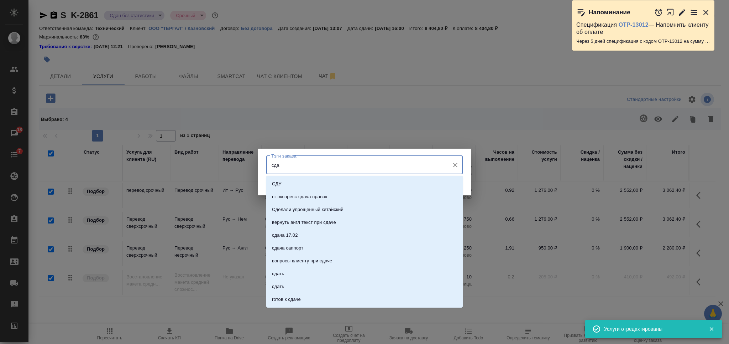
type input "сдан"
click at [347, 221] on li "сдан" at bounding box center [364, 222] width 197 height 13
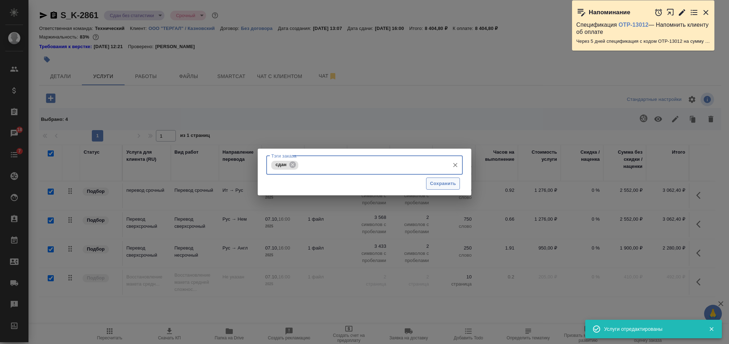
click at [434, 184] on span "Сохранить" at bounding box center [443, 183] width 26 height 8
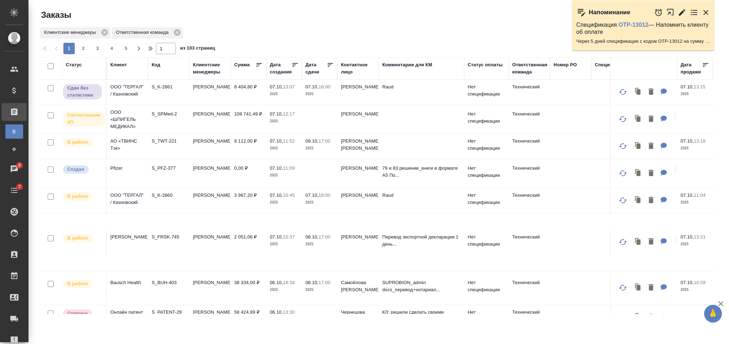
click at [213, 203] on td "[PERSON_NAME]" at bounding box center [209, 200] width 41 height 25
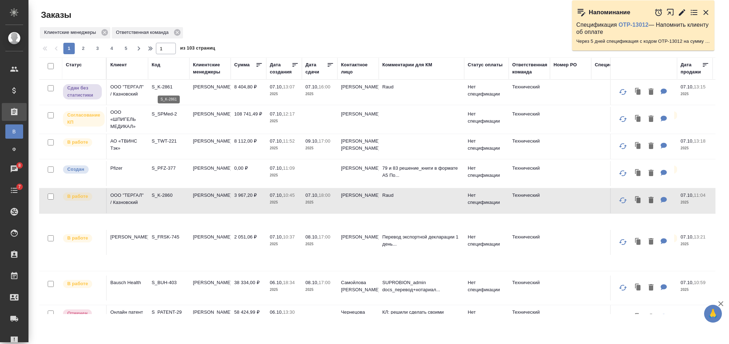
click at [76, 64] on div "Статус" at bounding box center [74, 64] width 16 height 7
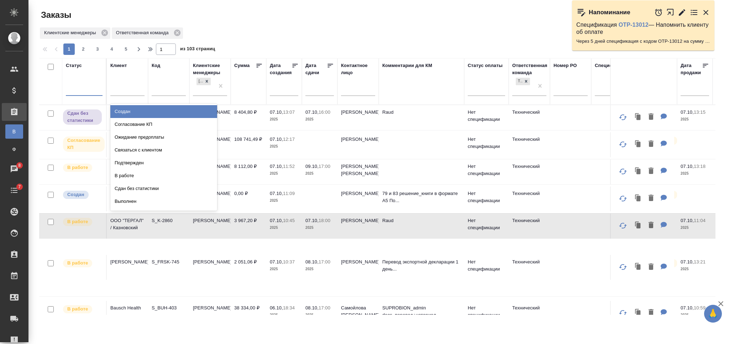
click at [85, 87] on div at bounding box center [84, 88] width 37 height 10
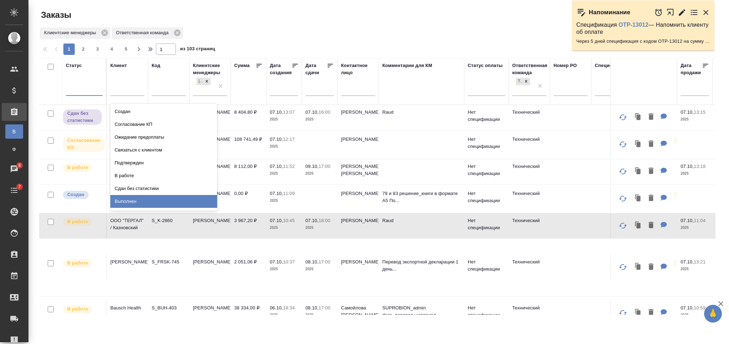
click at [198, 201] on div "Выполнен" at bounding box center [163, 201] width 107 height 13
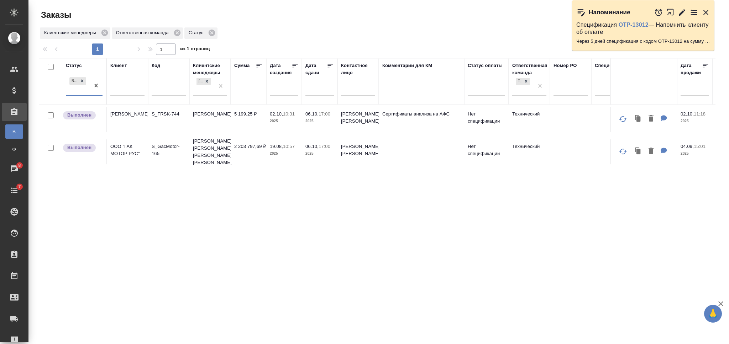
click at [357, 4] on div "Заказы Стандартные настройки Клиентские менеджеры Ответственная команда Статус …" at bounding box center [380, 159] width 690 height 318
click at [179, 113] on p "S_FRSK-744" at bounding box center [169, 113] width 34 height 7
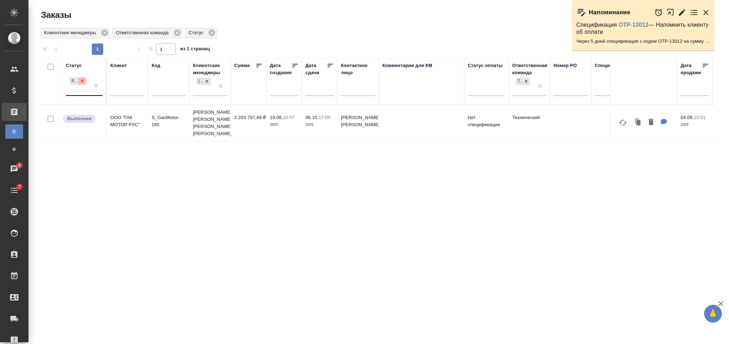
click at [82, 83] on icon at bounding box center [82, 80] width 5 height 5
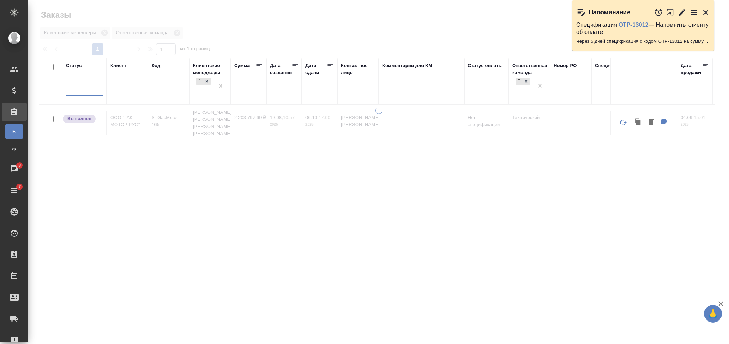
click at [85, 87] on div at bounding box center [84, 88] width 37 height 10
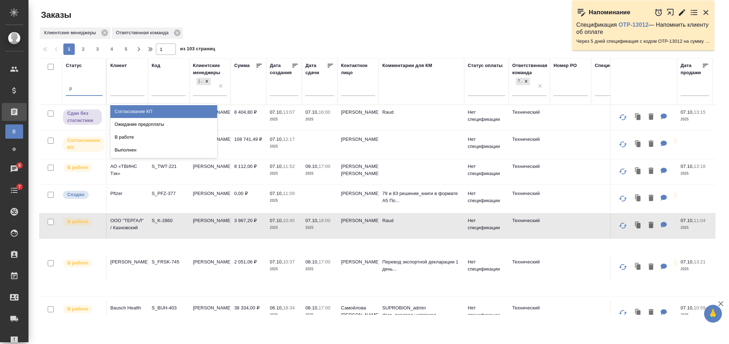
type input "з"
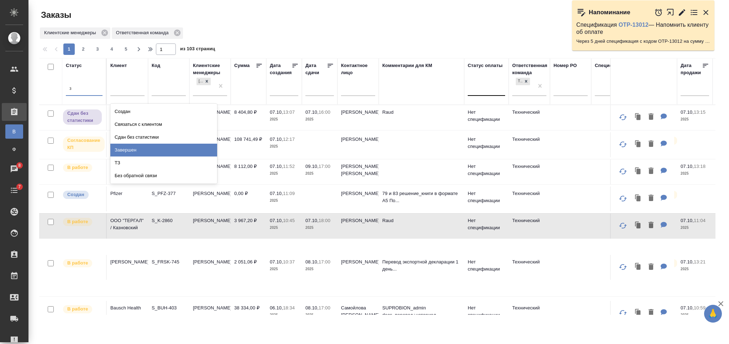
drag, startPoint x: 150, startPoint y: 151, endPoint x: 486, endPoint y: 89, distance: 341.5
click at [150, 151] on div "Завершен" at bounding box center [163, 150] width 107 height 13
click at [483, 88] on div at bounding box center [486, 88] width 37 height 10
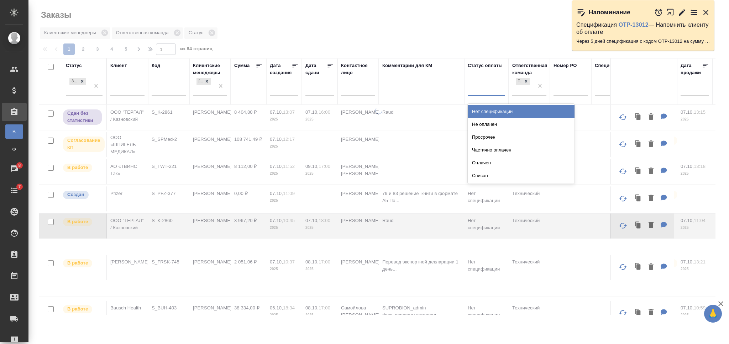
click at [491, 109] on div "Нет спецификации" at bounding box center [521, 111] width 107 height 13
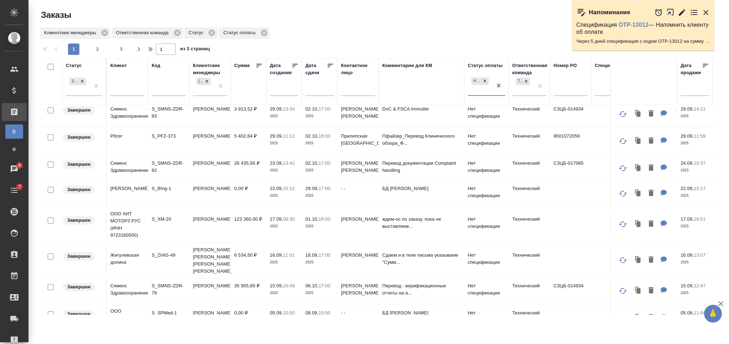
scroll to position [285, 0]
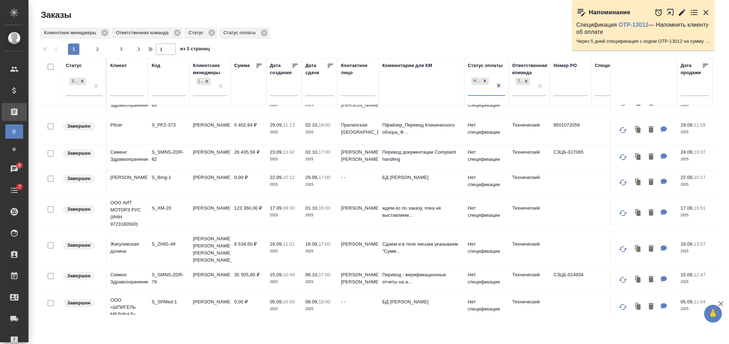
click at [272, 215] on p "2025" at bounding box center [284, 215] width 28 height 7
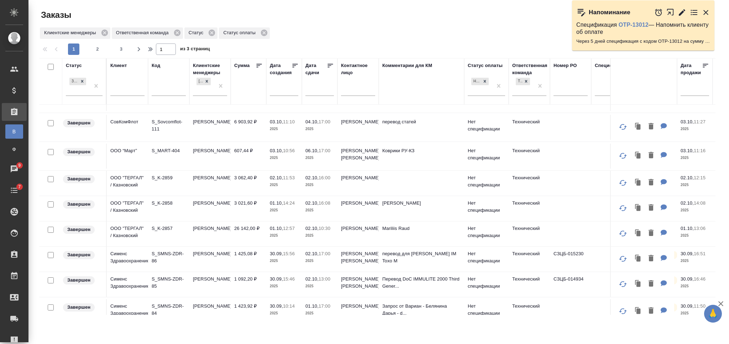
scroll to position [0, 0]
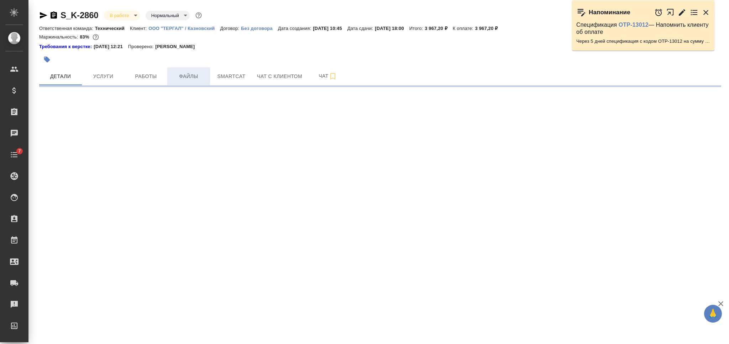
select select "RU"
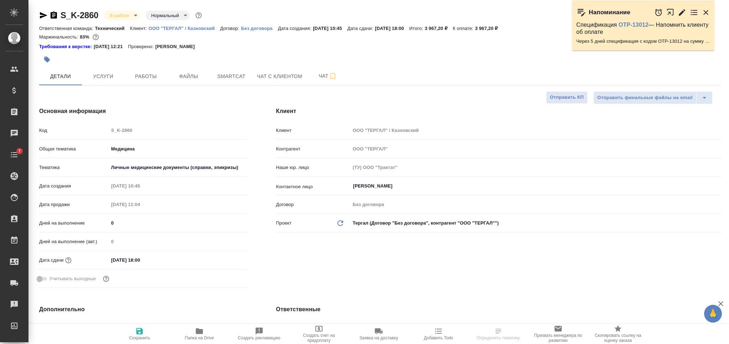
type textarea "x"
click at [161, 56] on div at bounding box center [266, 60] width 455 height 16
type textarea "x"
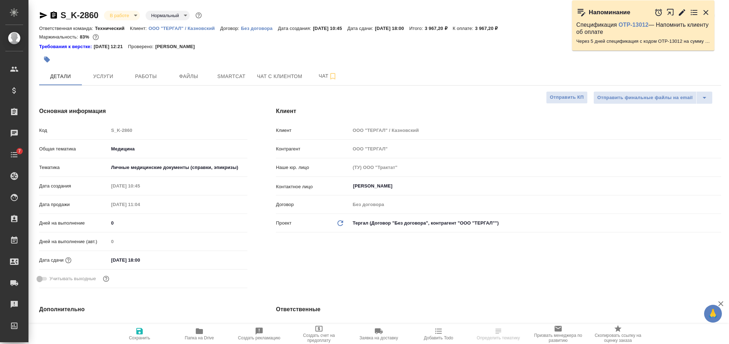
type textarea "x"
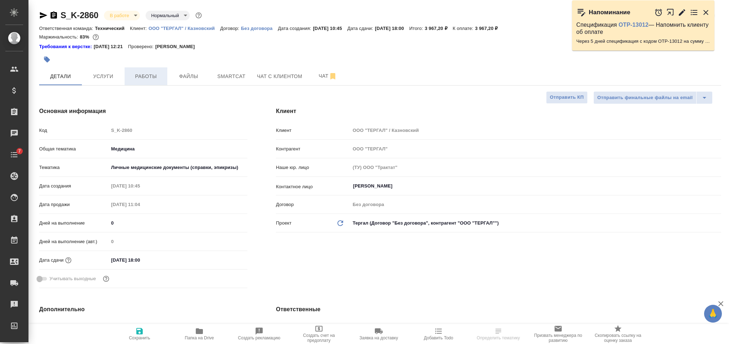
click at [145, 74] on span "Работы" at bounding box center [146, 76] width 34 height 9
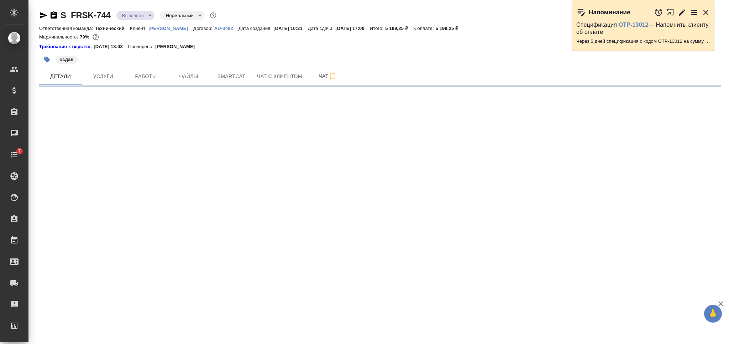
select select "RU"
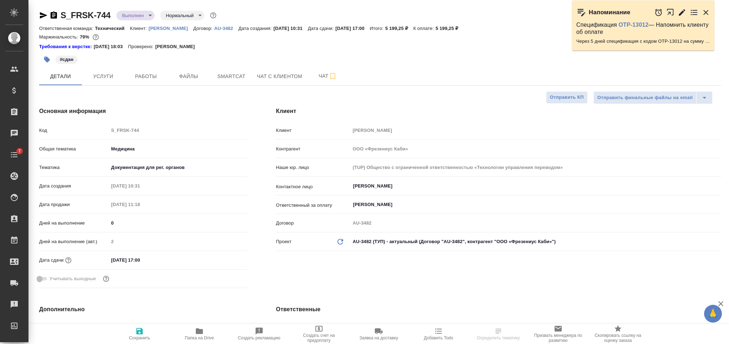
type textarea "x"
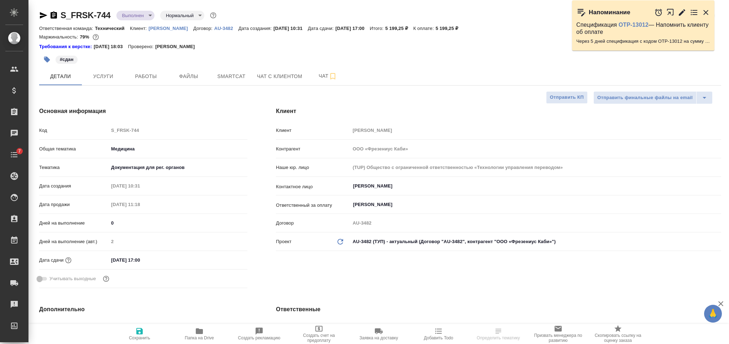
type textarea "x"
click at [131, 15] on body "🙏 .cls-1 fill:#fff; AWATERA [PERSON_NAME] Спецификации Заказы Чаты 7 Todo Проек…" at bounding box center [364, 172] width 729 height 344
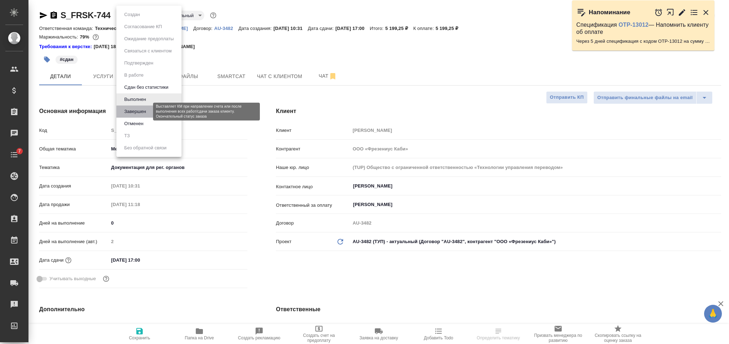
click at [140, 110] on button "Завершен" at bounding box center [135, 112] width 26 height 8
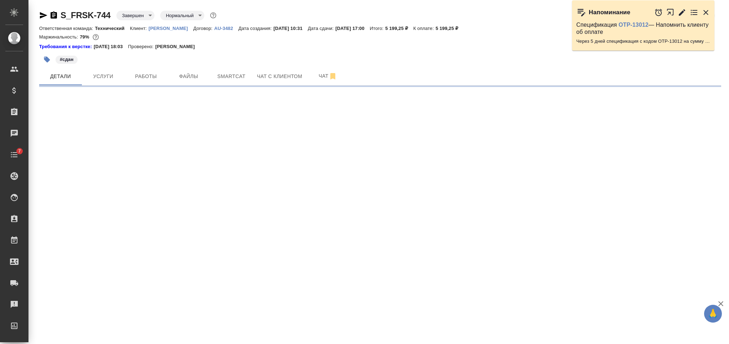
select select "RU"
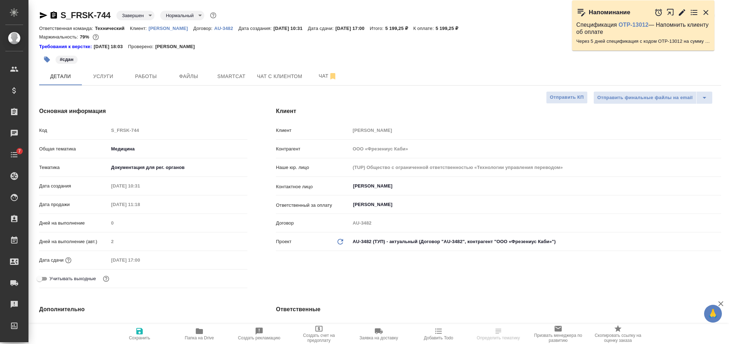
type textarea "x"
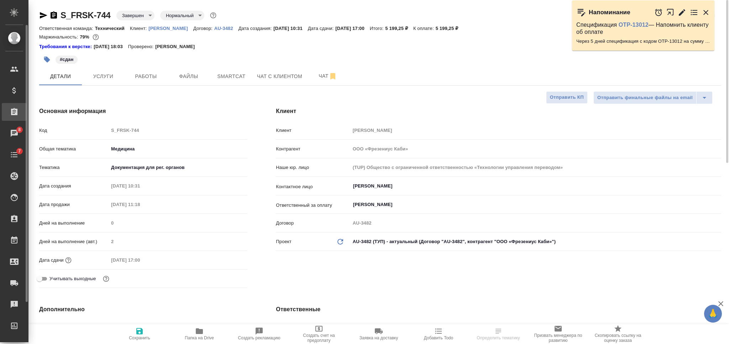
type textarea "x"
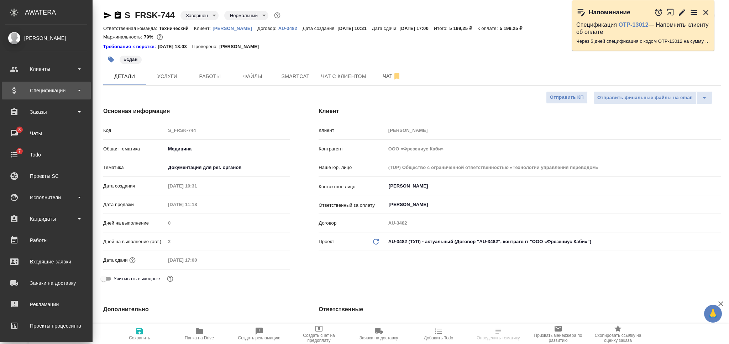
click at [42, 89] on div "Спецификации" at bounding box center [46, 90] width 82 height 11
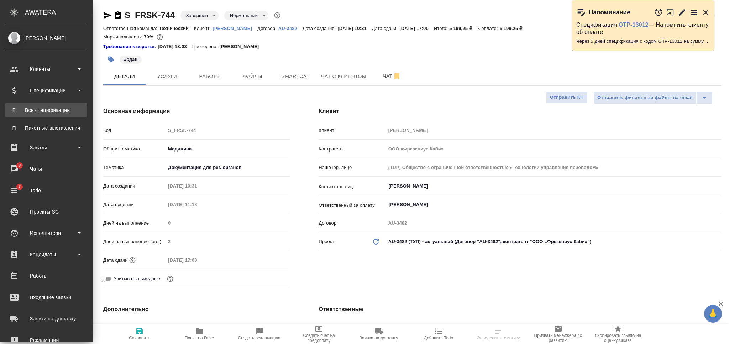
click at [50, 111] on div "Все спецификации" at bounding box center [46, 109] width 75 height 7
type textarea "x"
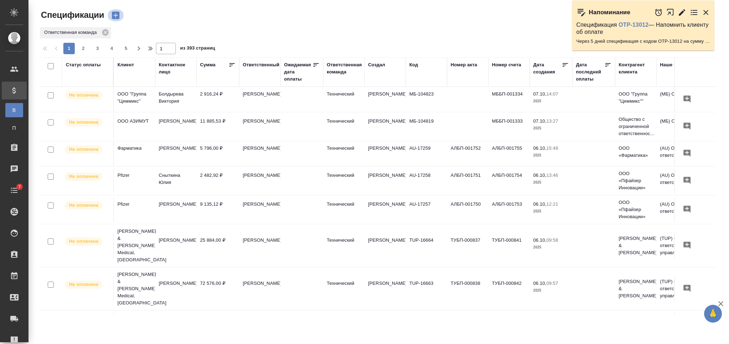
click at [117, 13] on icon "button" at bounding box center [115, 15] width 7 height 7
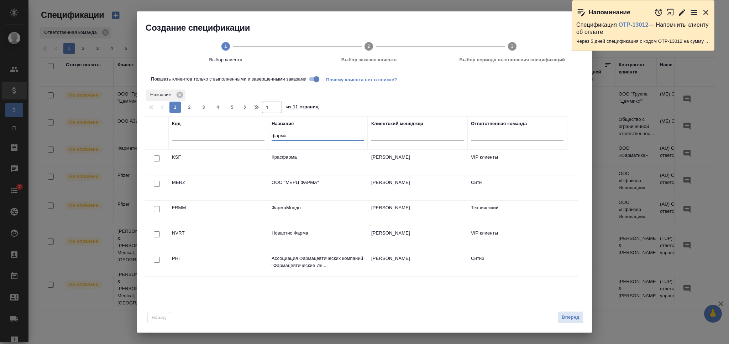
click at [280, 138] on input "фарма" at bounding box center [318, 136] width 93 height 9
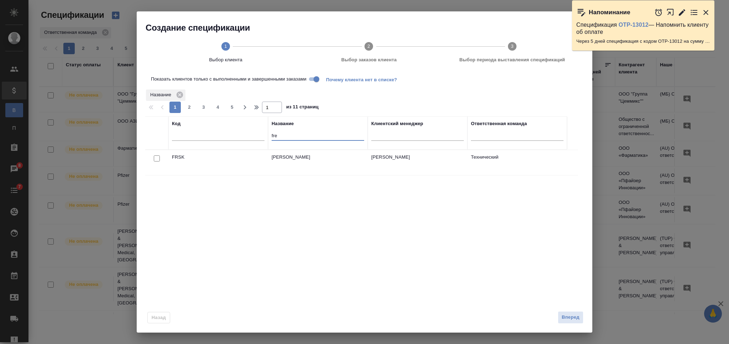
type input "fre"
click at [156, 156] on input "checkbox" at bounding box center [157, 158] width 6 height 6
checkbox input "true"
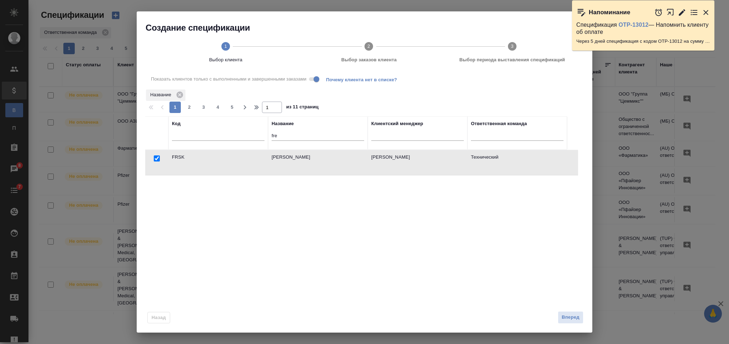
click at [570, 313] on span "Вперед" at bounding box center [571, 317] width 18 height 8
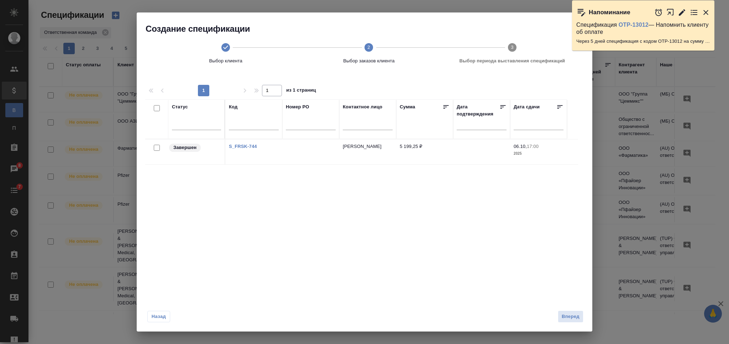
click at [155, 150] on input "checkbox" at bounding box center [157, 148] width 6 height 6
checkbox input "true"
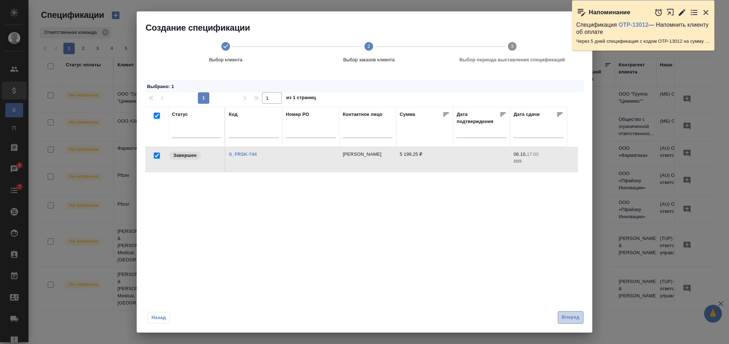
click at [568, 312] on button "Вперед" at bounding box center [571, 317] width 26 height 12
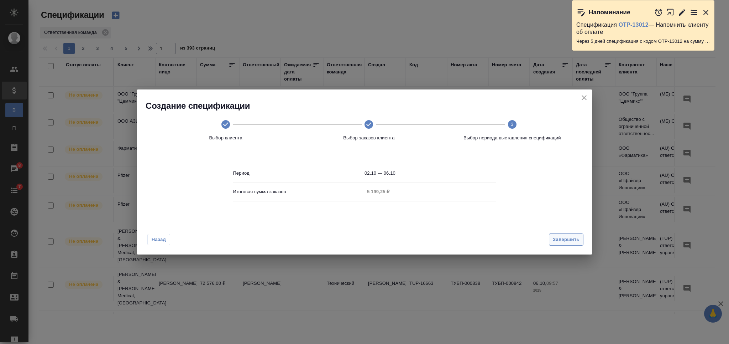
click at [562, 240] on span "Завершить" at bounding box center [566, 239] width 27 height 8
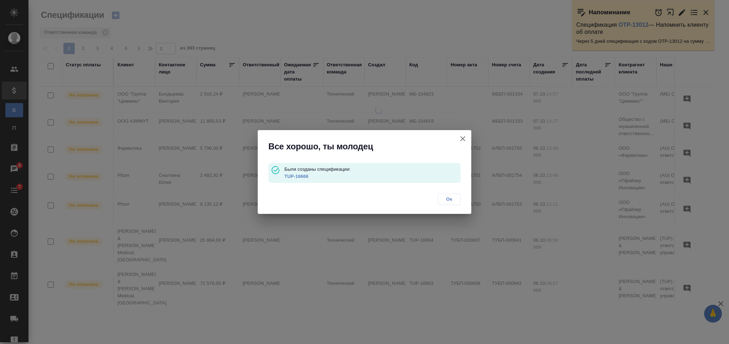
click at [291, 175] on link "TUP-16666" at bounding box center [297, 175] width 24 height 5
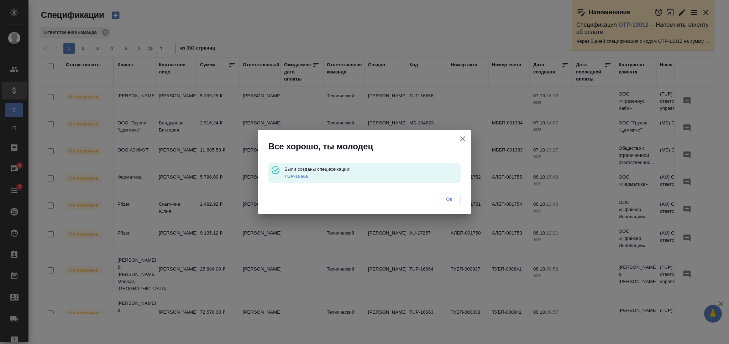
click at [452, 200] on span "Ок" at bounding box center [449, 198] width 15 height 7
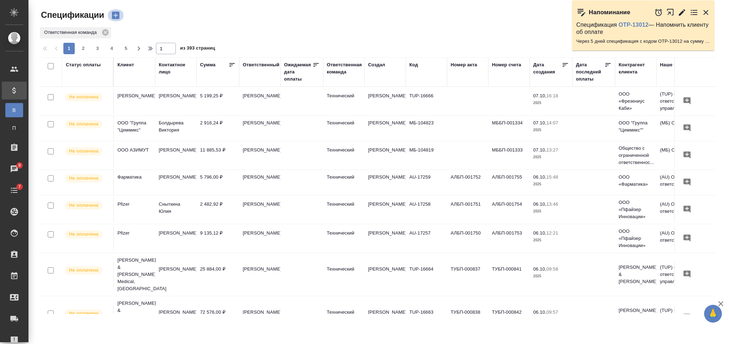
click at [116, 14] on icon "button" at bounding box center [115, 15] width 7 height 7
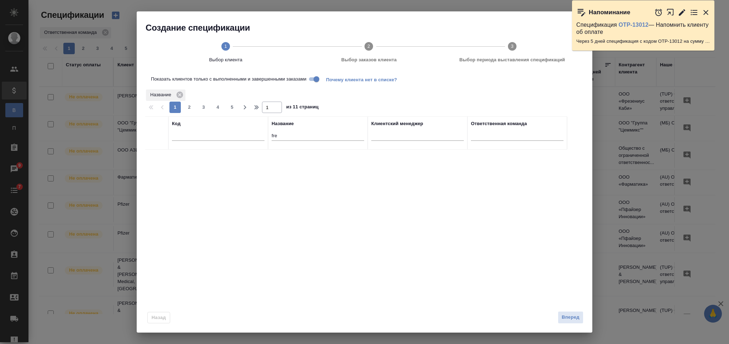
click at [273, 137] on input "fre" at bounding box center [318, 136] width 93 height 9
click at [273, 136] on input "fre" at bounding box center [318, 136] width 93 height 9
type input "совком"
click at [155, 156] on input "checkbox" at bounding box center [157, 158] width 6 height 6
checkbox input "true"
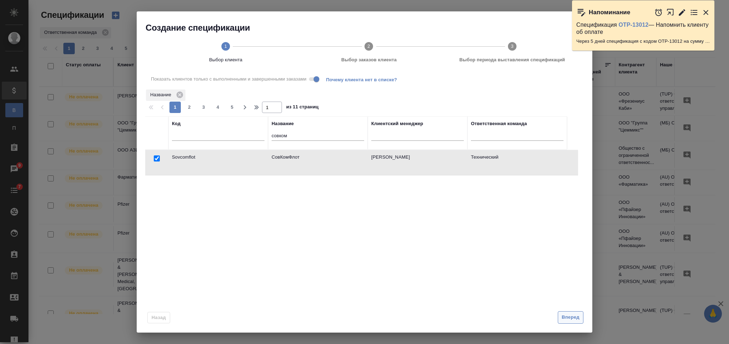
click at [572, 319] on span "Вперед" at bounding box center [571, 317] width 18 height 8
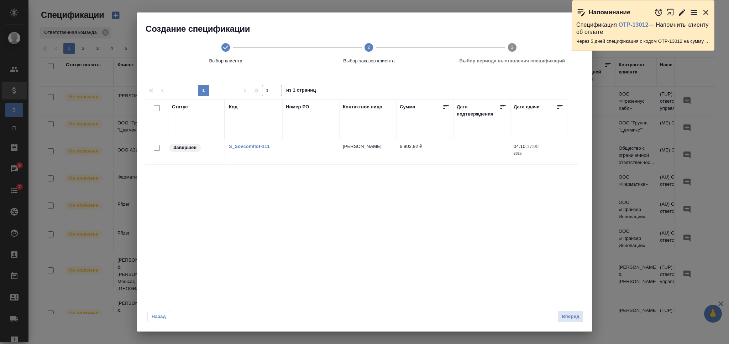
click at [157, 146] on input "checkbox" at bounding box center [157, 148] width 6 height 6
checkbox input "true"
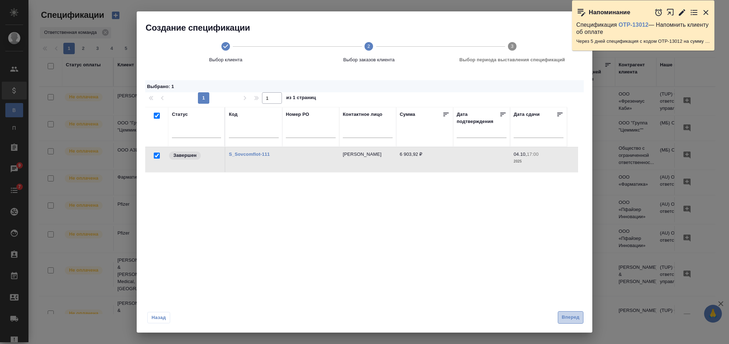
click at [573, 313] on span "Вперед" at bounding box center [571, 317] width 18 height 8
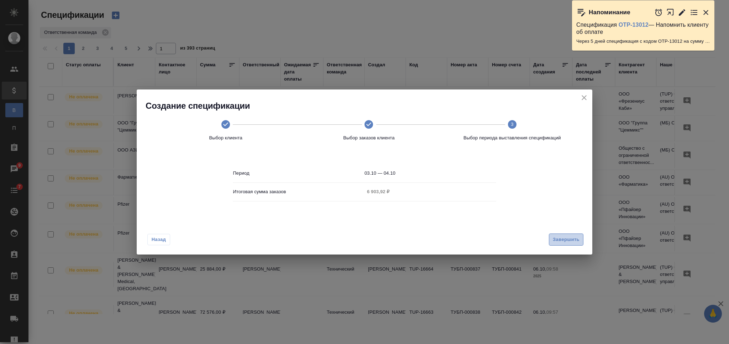
click at [567, 241] on span "Завершить" at bounding box center [566, 239] width 27 height 8
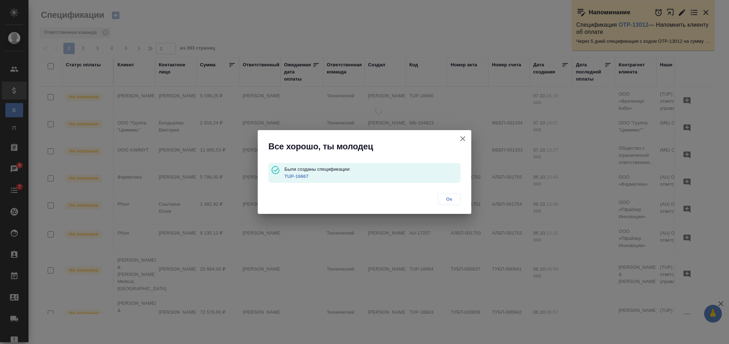
click at [301, 177] on link "TUP-16667" at bounding box center [297, 175] width 24 height 5
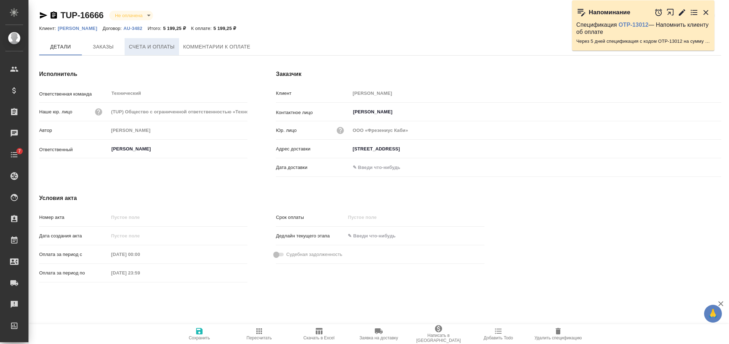
click at [156, 51] on span "Счета и оплаты" at bounding box center [152, 46] width 46 height 9
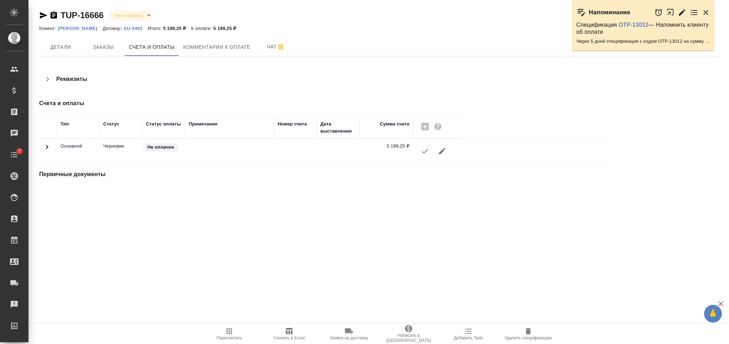
click at [424, 150] on icon "button" at bounding box center [425, 151] width 9 height 9
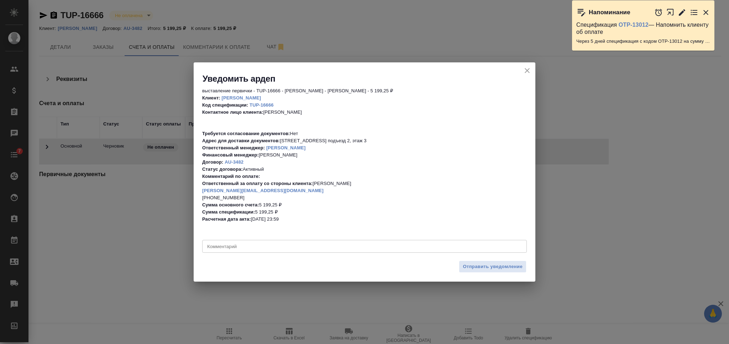
click at [471, 260] on div "Отправить уведомление" at bounding box center [365, 269] width 342 height 25
click at [473, 266] on span "Отправить уведомление" at bounding box center [493, 266] width 60 height 8
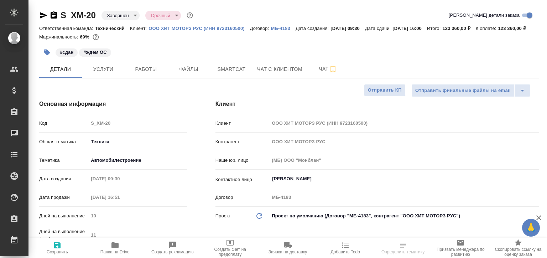
select select "RU"
type textarea "x"
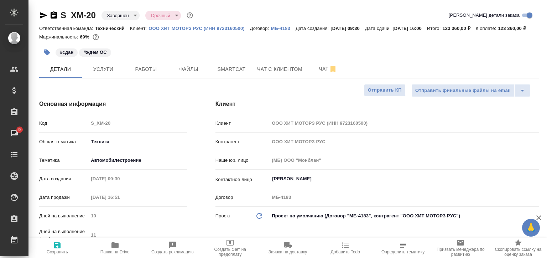
type textarea "x"
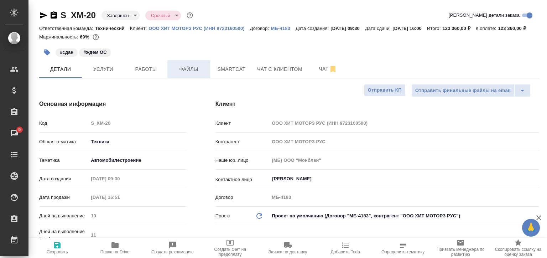
type textarea "x"
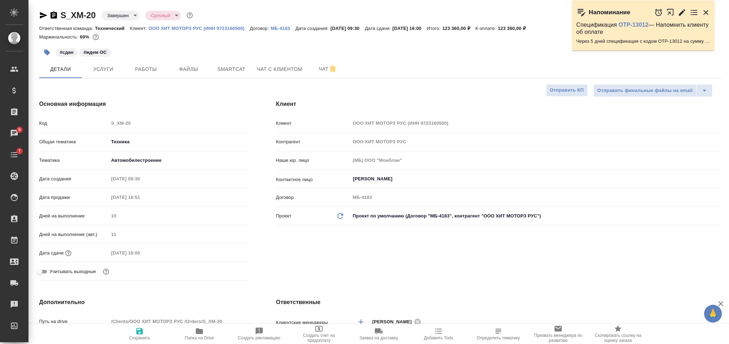
type textarea "x"
click at [53, 14] on icon "button" at bounding box center [54, 14] width 6 height 7
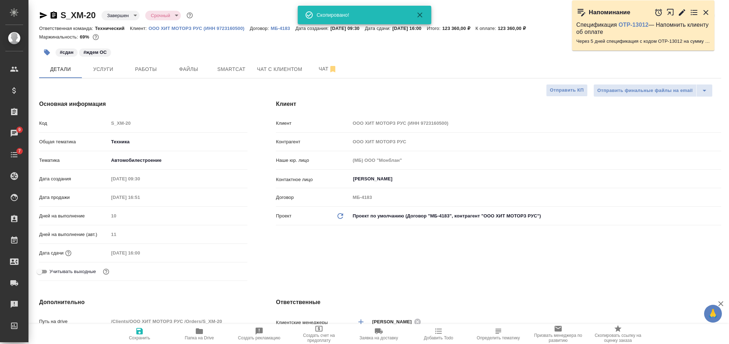
type textarea "x"
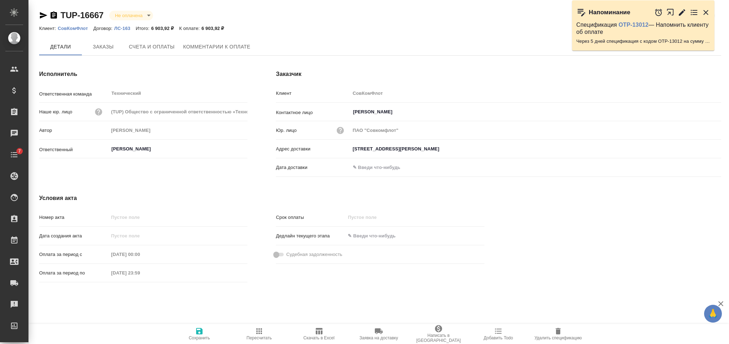
click at [167, 46] on span "Счета и оплаты" at bounding box center [152, 46] width 46 height 9
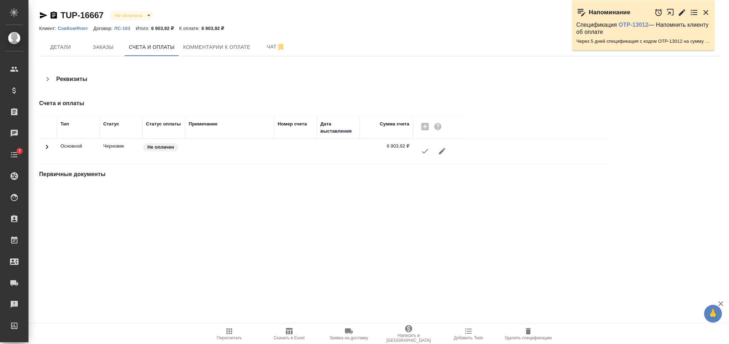
click at [428, 151] on icon "button" at bounding box center [425, 151] width 9 height 9
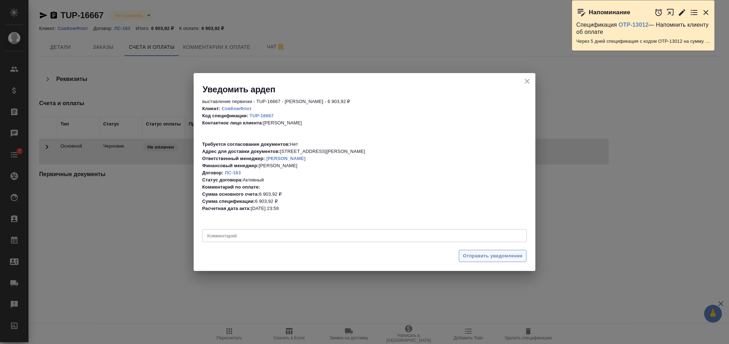
click at [506, 254] on span "Отправить уведомление" at bounding box center [493, 256] width 60 height 8
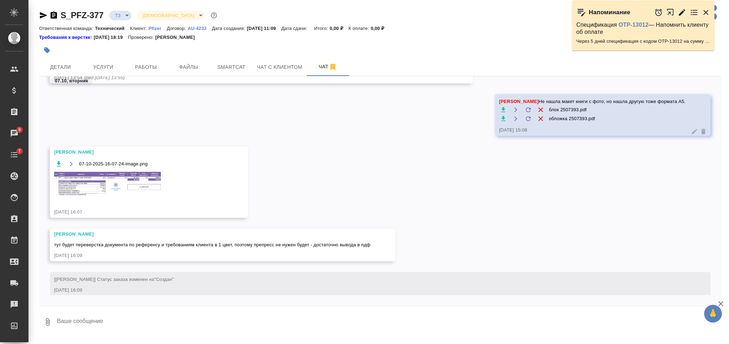
scroll to position [2673, 0]
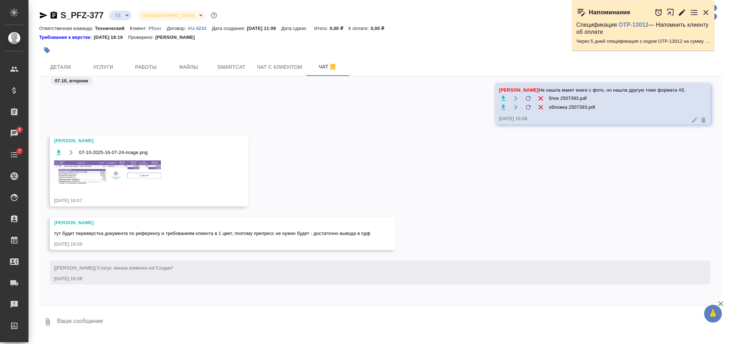
click at [140, 176] on img at bounding box center [107, 172] width 107 height 24
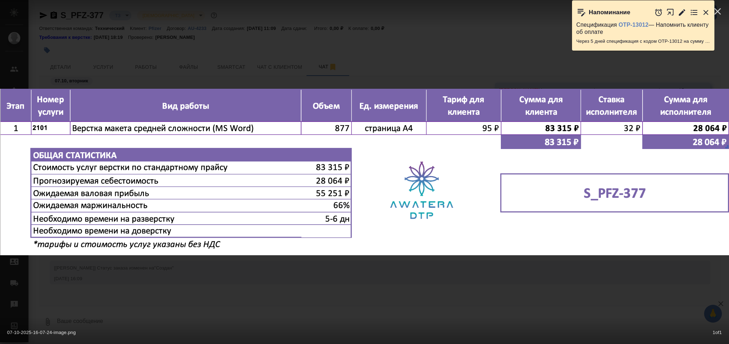
click at [361, 289] on div "07-10-2025-16-07-24-image.png 1 of 1" at bounding box center [364, 172] width 729 height 344
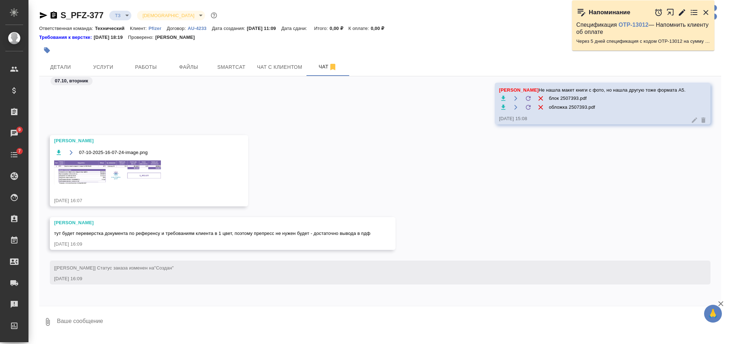
click at [122, 174] on img at bounding box center [107, 172] width 107 height 24
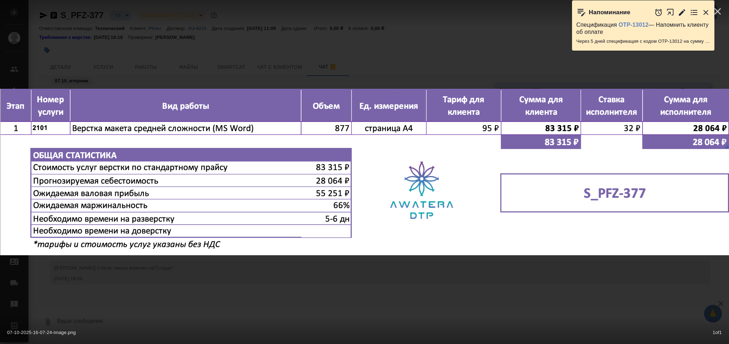
click at [291, 284] on div "07-10-2025-16-07-24-image.png 1 of 1" at bounding box center [364, 172] width 729 height 344
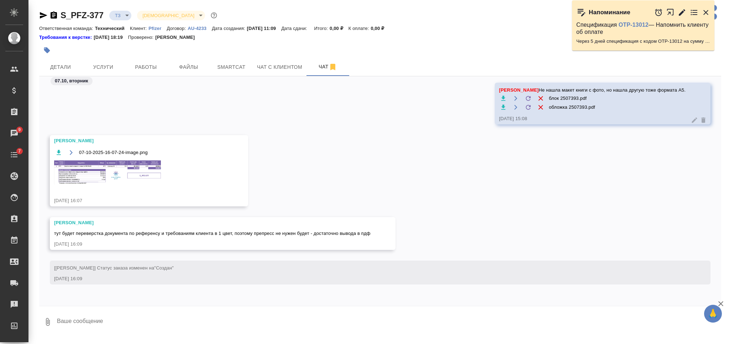
click at [115, 173] on img at bounding box center [107, 172] width 107 height 24
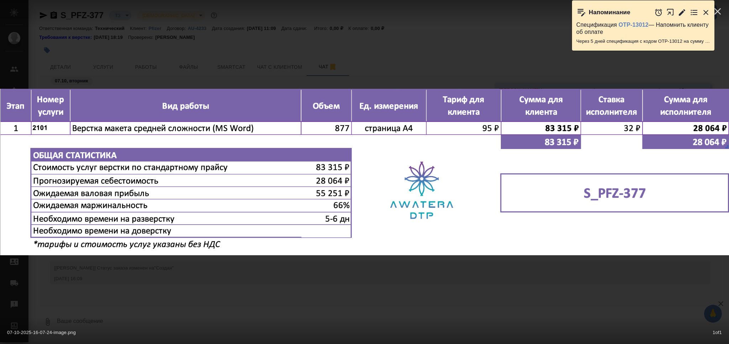
click at [369, 295] on div "07-10-2025-16-07-24-image.png 1 of 1" at bounding box center [364, 172] width 729 height 344
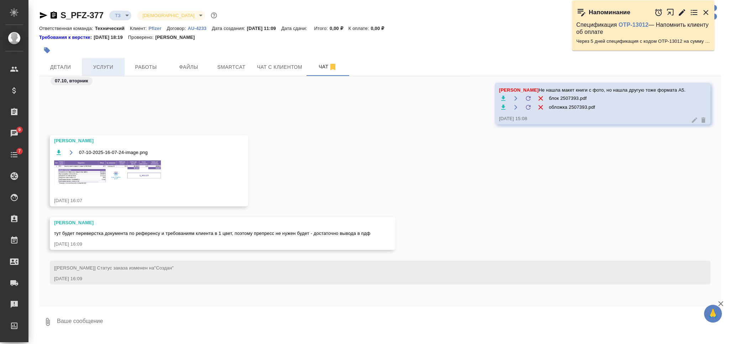
click at [96, 64] on span "Услуги" at bounding box center [103, 67] width 34 height 9
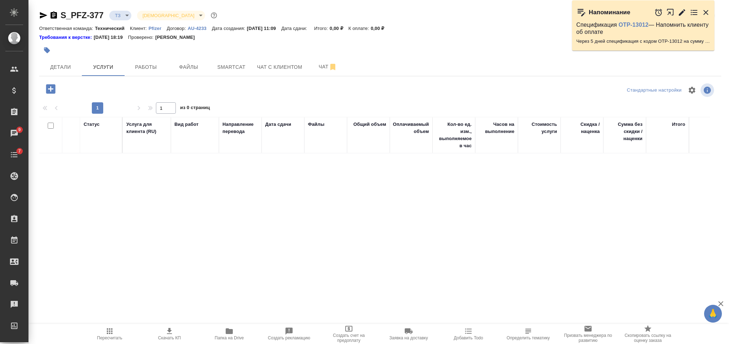
click at [54, 87] on icon "button" at bounding box center [50, 88] width 9 height 9
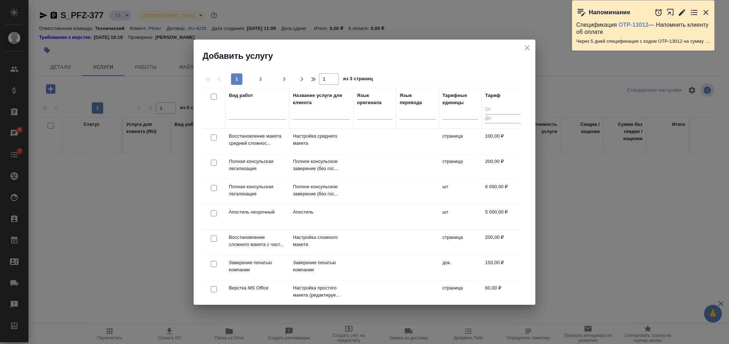
click at [312, 113] on input "text" at bounding box center [321, 114] width 57 height 9
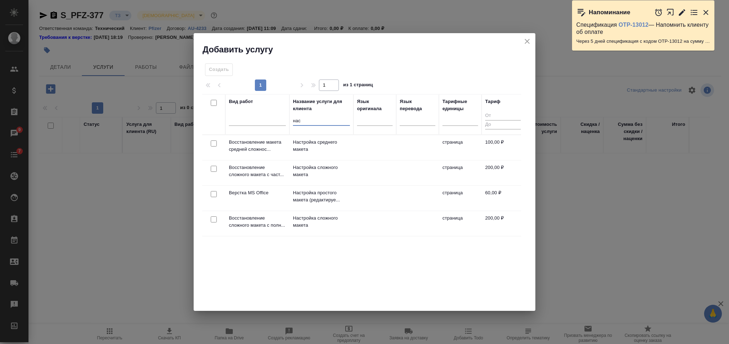
type input "нас"
click at [525, 40] on icon "close" at bounding box center [527, 41] width 9 height 9
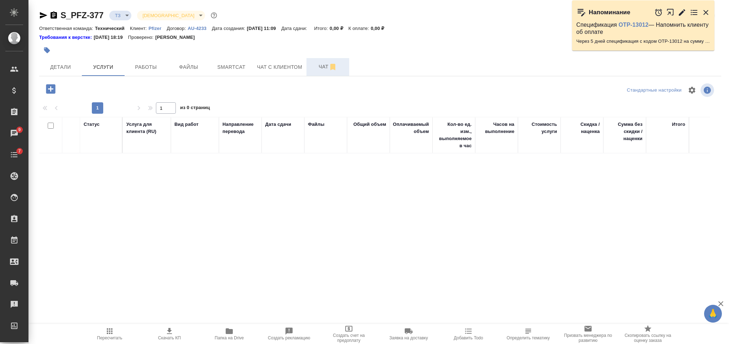
click at [325, 65] on span "Чат" at bounding box center [328, 66] width 34 height 9
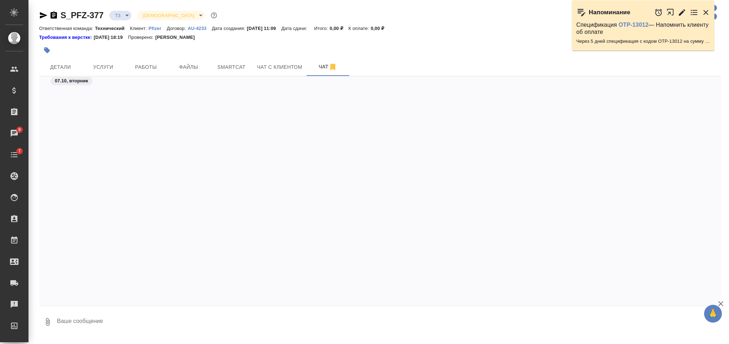
scroll to position [3227, 0]
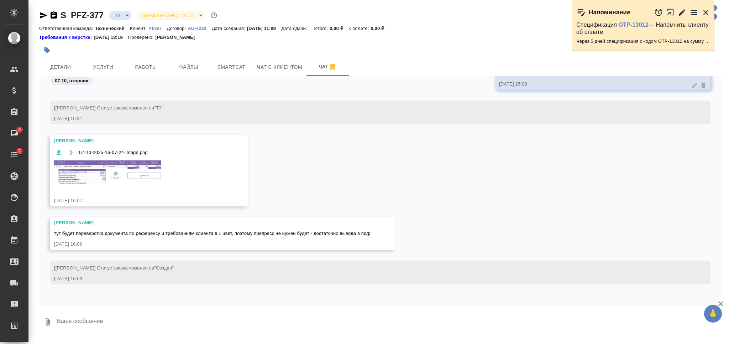
click at [149, 173] on img at bounding box center [107, 172] width 107 height 24
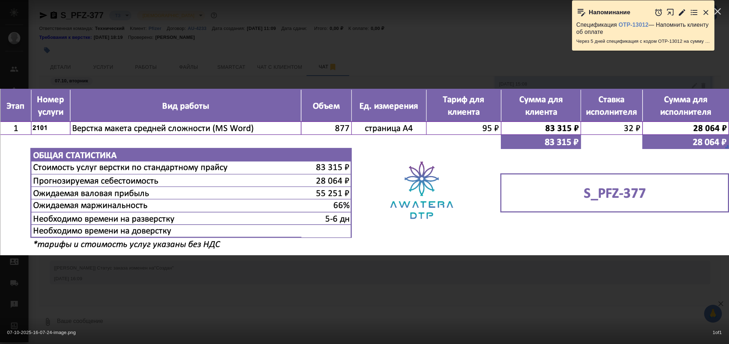
click at [343, 291] on div "07-10-2025-16-07-24-image.png 1 of 1" at bounding box center [364, 172] width 729 height 344
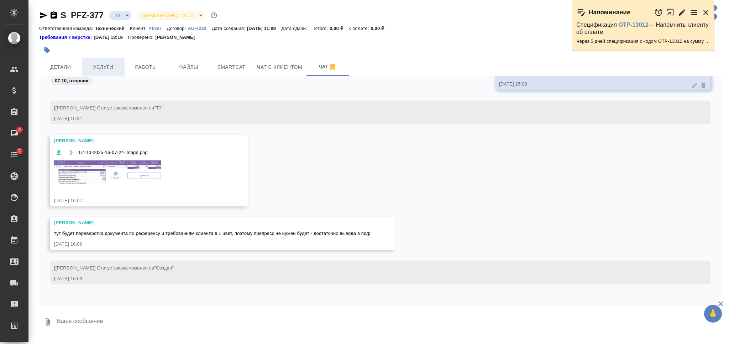
click at [103, 62] on button "Услуги" at bounding box center [103, 67] width 43 height 18
click at [133, 174] on img at bounding box center [107, 172] width 107 height 24
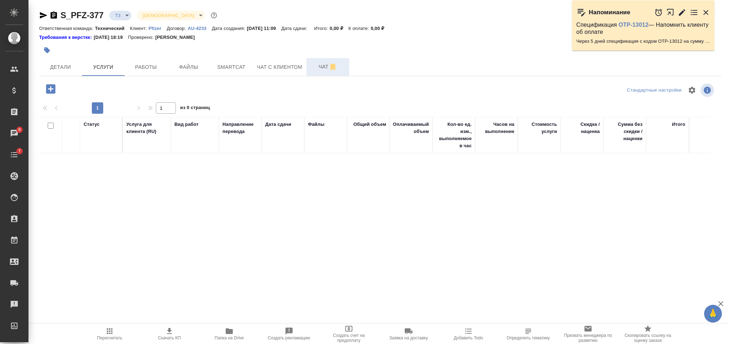
click at [322, 72] on button "Чат" at bounding box center [328, 67] width 43 height 18
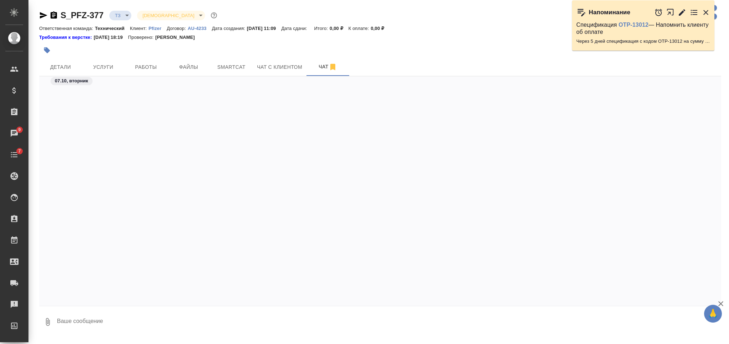
scroll to position [3227, 0]
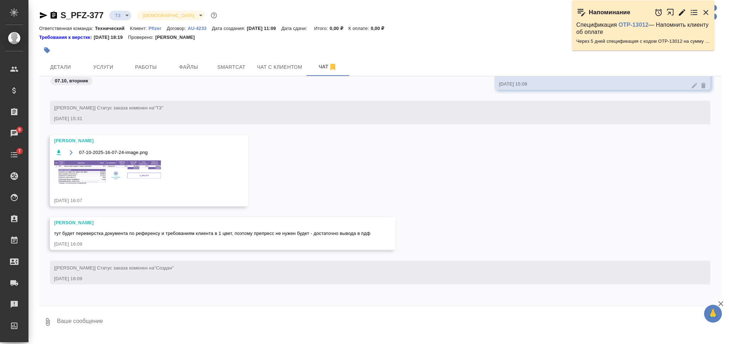
click at [127, 177] on img at bounding box center [107, 172] width 107 height 24
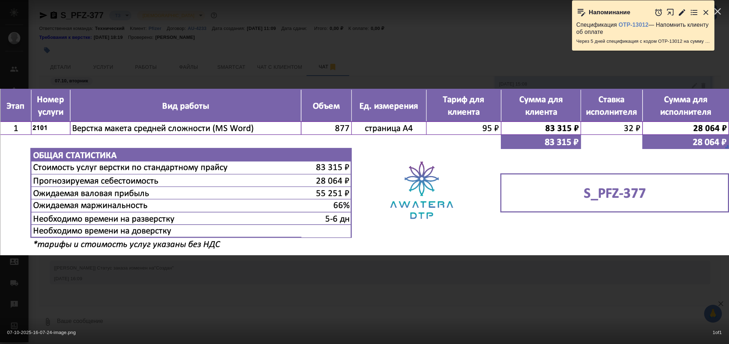
drag, startPoint x: 353, startPoint y: 293, endPoint x: 330, endPoint y: 269, distance: 32.7
click at [353, 293] on div "07-10-2025-16-07-24-image.png 1 of 1" at bounding box center [364, 172] width 729 height 344
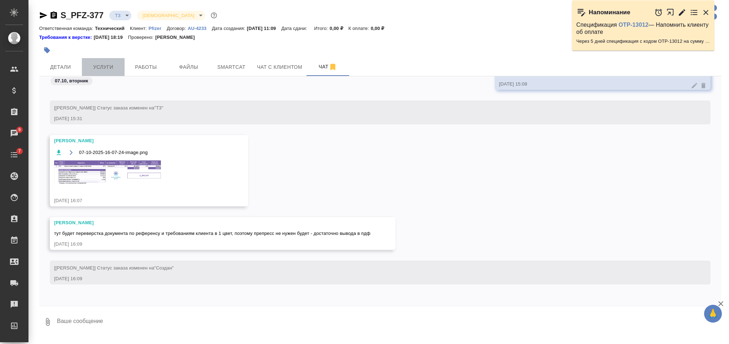
click at [109, 70] on span "Услуги" at bounding box center [103, 67] width 34 height 9
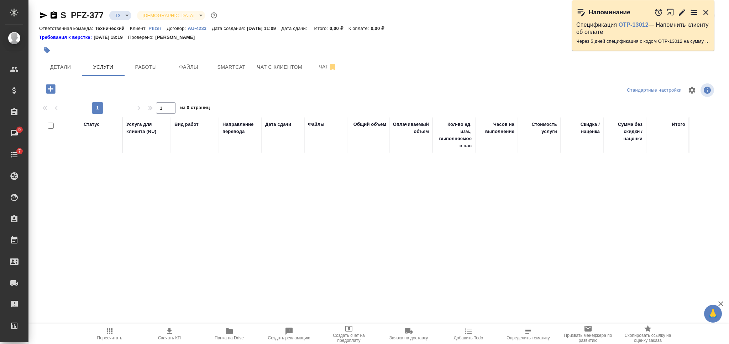
click at [52, 89] on icon "button" at bounding box center [51, 89] width 12 height 12
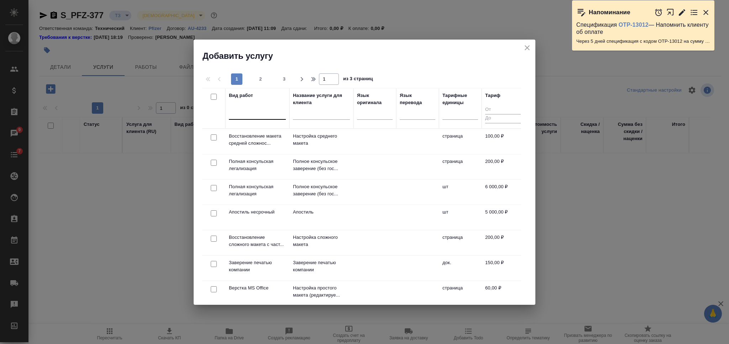
click at [214, 138] on input "checkbox" at bounding box center [214, 137] width 6 height 6
checkbox input "true"
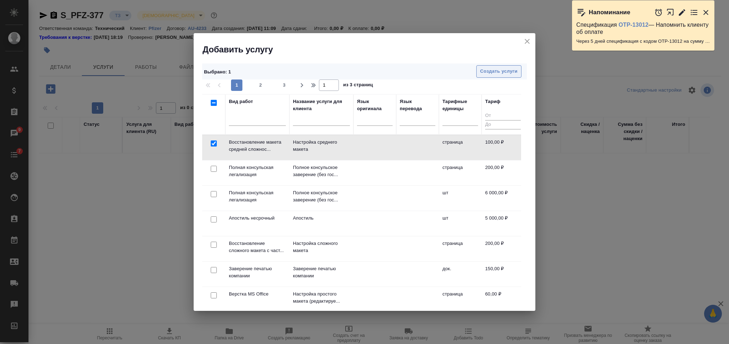
click at [499, 70] on span "Создать услуги" at bounding box center [498, 71] width 37 height 8
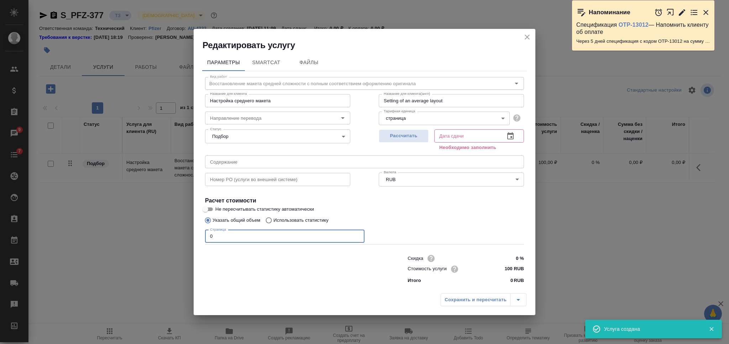
drag, startPoint x: 224, startPoint y: 235, endPoint x: 200, endPoint y: 238, distance: 24.3
click at [200, 238] on div "Параметры SmartCat Файлы Вид работ Восстановление макета средней сложности с по…" at bounding box center [365, 170] width 342 height 239
type input "833"
click at [396, 137] on span "Рассчитать" at bounding box center [404, 136] width 42 height 8
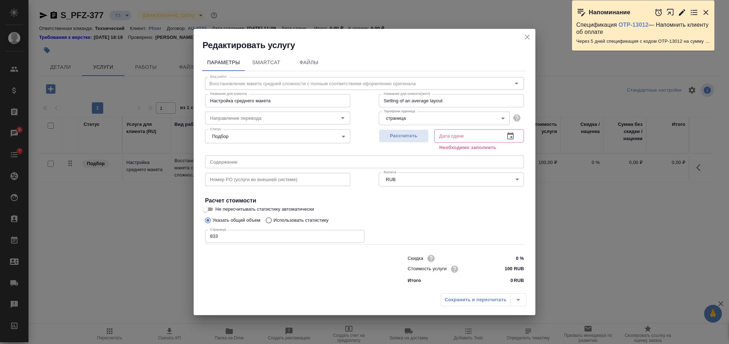
type input "22.10.2025 11:40"
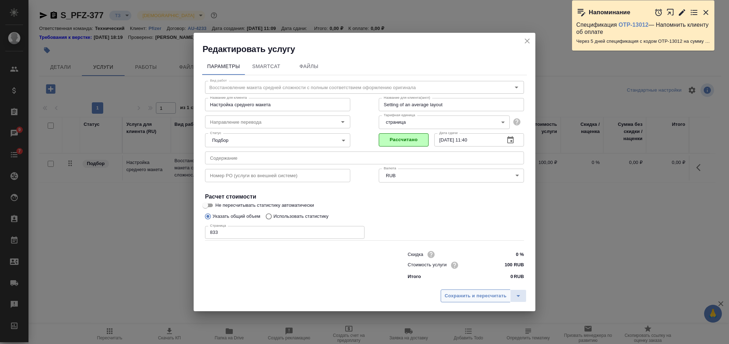
click at [466, 299] on span "Сохранить и пересчитать" at bounding box center [476, 296] width 62 height 8
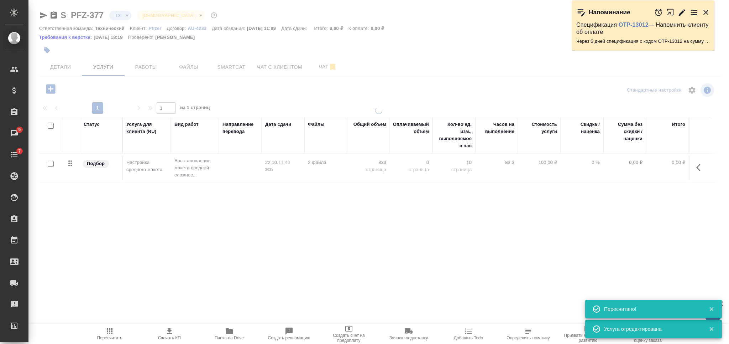
type input "new"
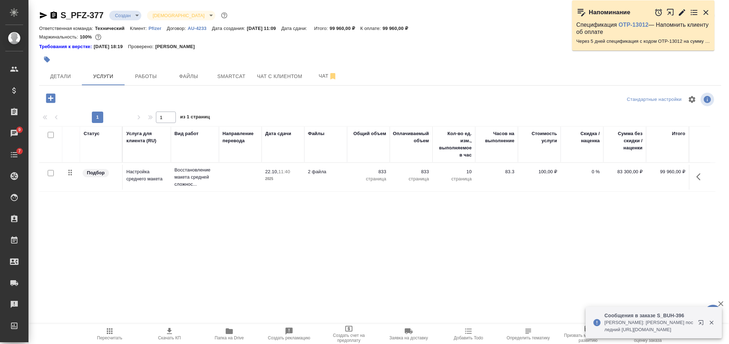
click at [224, 176] on td at bounding box center [240, 177] width 43 height 25
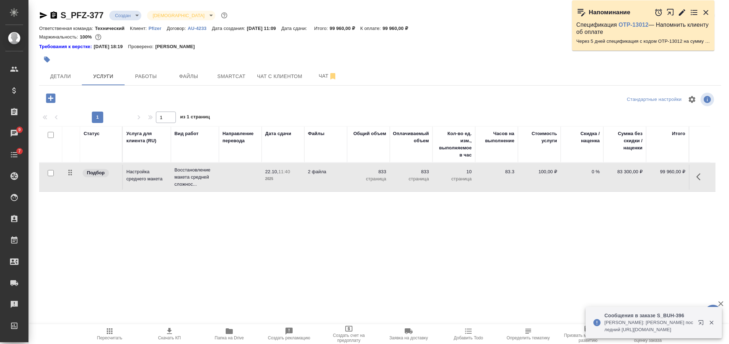
click at [224, 176] on td at bounding box center [240, 177] width 43 height 25
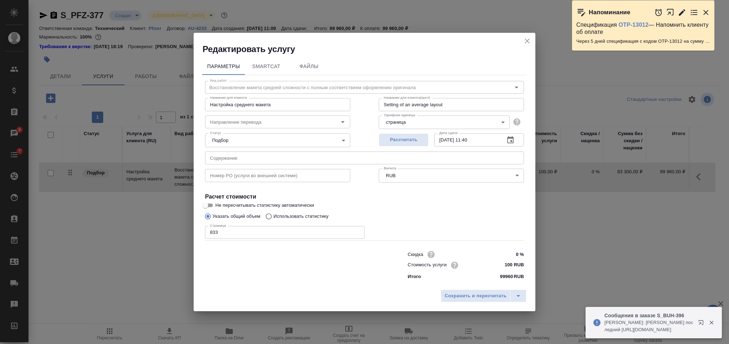
click at [256, 155] on input "text" at bounding box center [364, 157] width 319 height 13
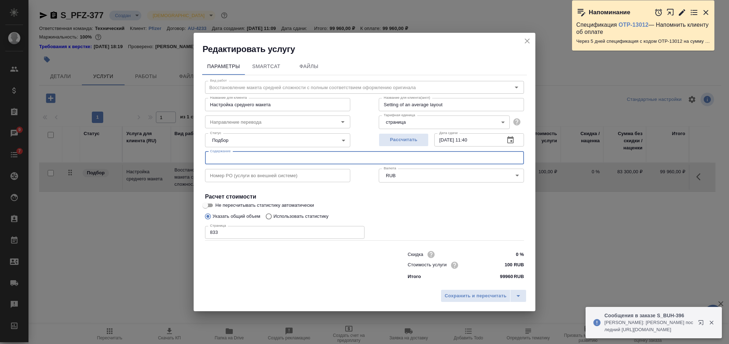
paste input "79 и 83 решение_книги в формате А5"
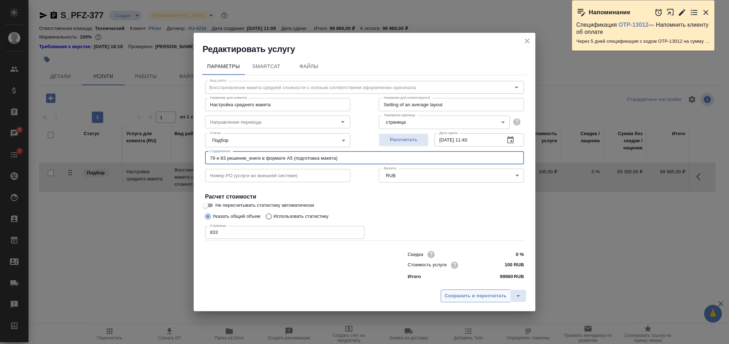
type input "79 и 83 решение_книги в формате А5 (подготовка макета)"
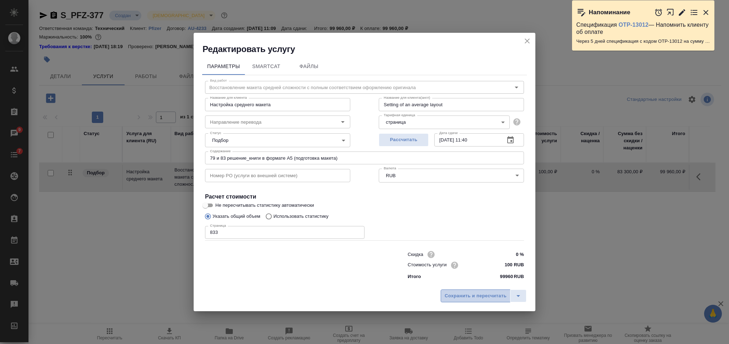
click at [470, 296] on span "Сохранить и пересчитать" at bounding box center [476, 296] width 62 height 8
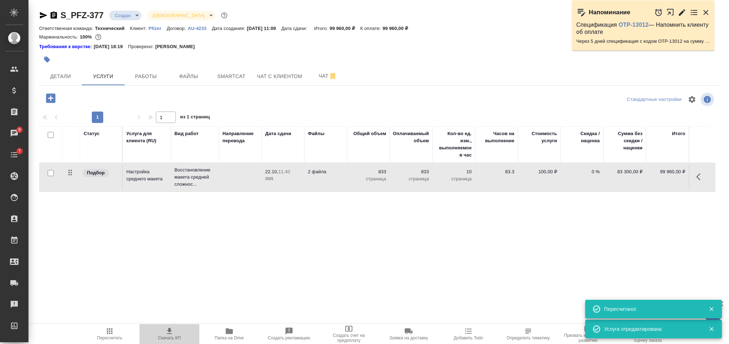
click at [172, 333] on icon "button" at bounding box center [169, 331] width 9 height 9
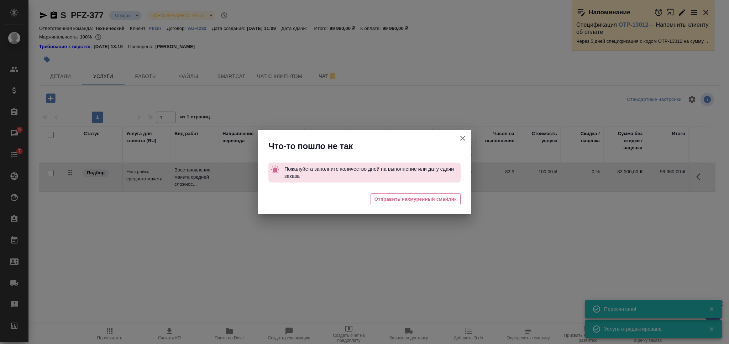
click at [462, 138] on icon "button" at bounding box center [462, 138] width 5 height 5
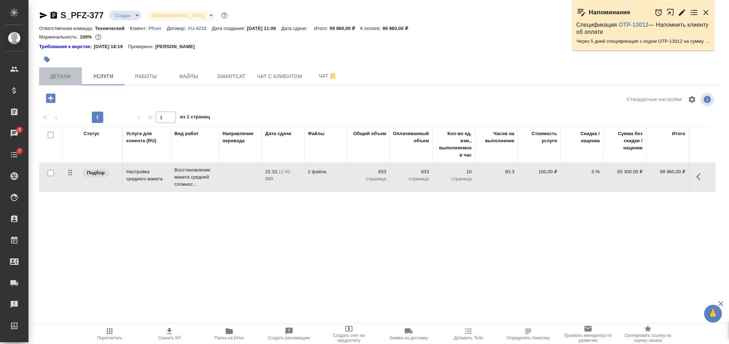
click at [65, 75] on span "Детали" at bounding box center [60, 76] width 34 height 9
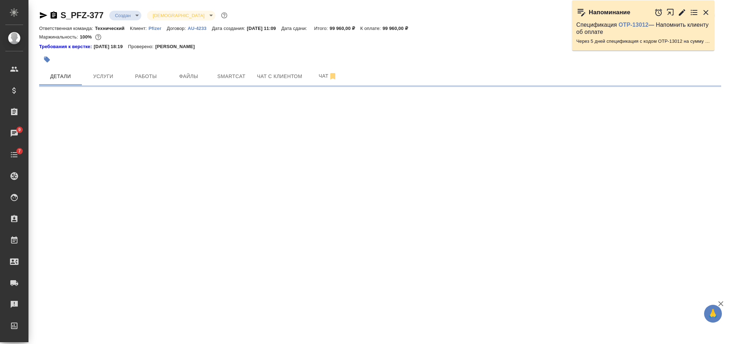
select select "RU"
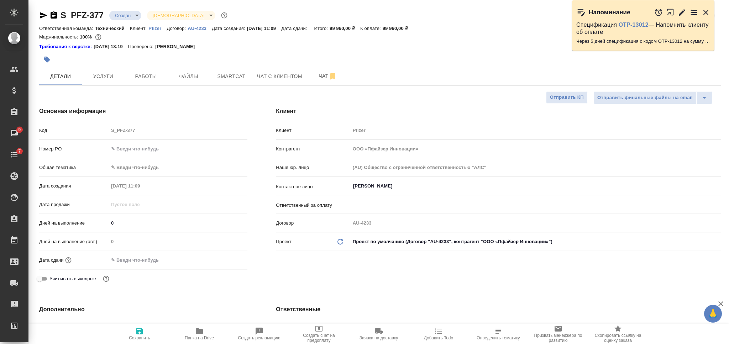
type textarea "x"
drag, startPoint x: 130, startPoint y: 332, endPoint x: 137, endPoint y: 325, distance: 9.8
click at [130, 332] on span "Сохранить" at bounding box center [139, 334] width 51 height 14
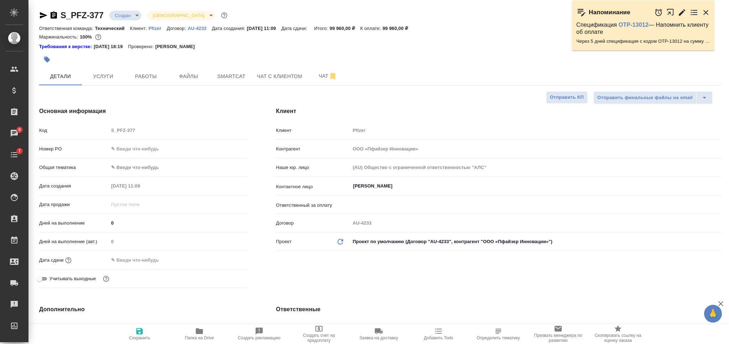
type textarea "x"
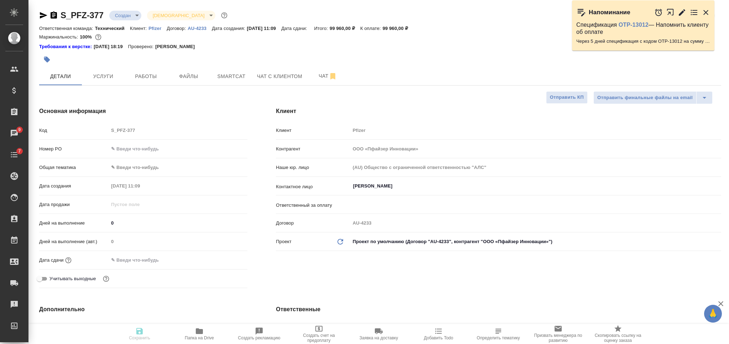
type textarea "x"
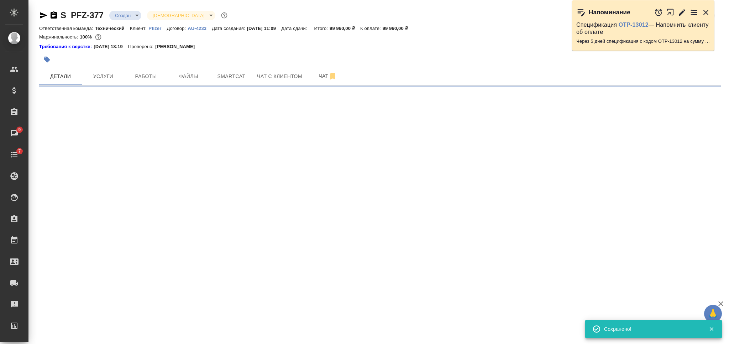
select select "RU"
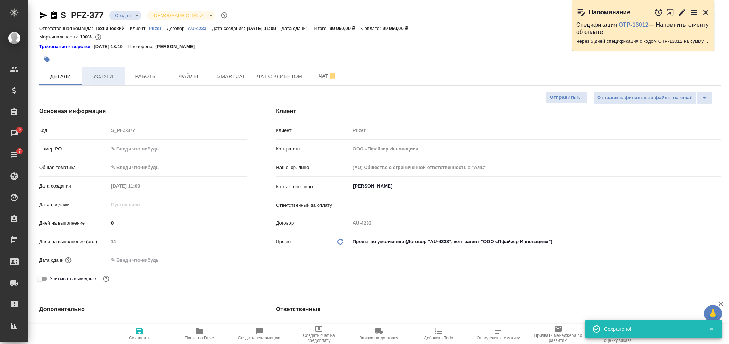
type textarea "x"
click at [108, 72] on span "Услуги" at bounding box center [103, 76] width 34 height 9
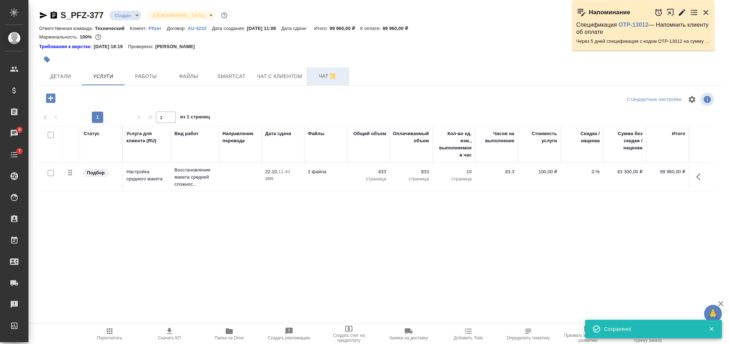
click at [319, 74] on span "Чат" at bounding box center [328, 76] width 34 height 9
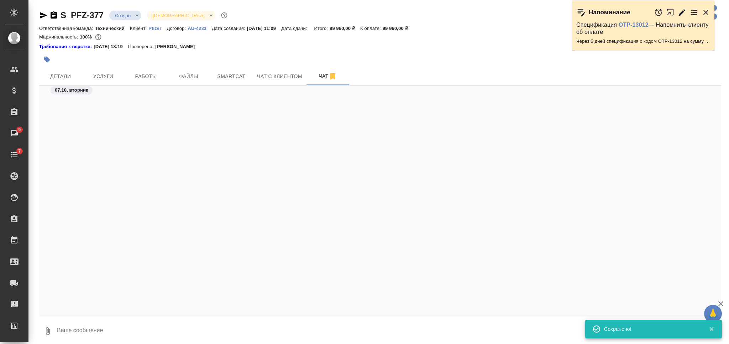
scroll to position [3227, 0]
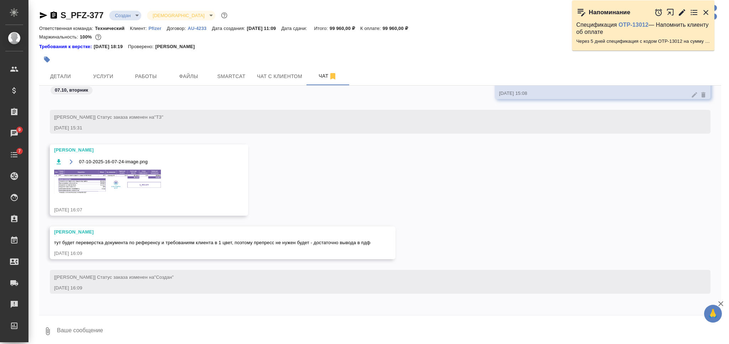
click at [135, 180] on img at bounding box center [107, 182] width 107 height 24
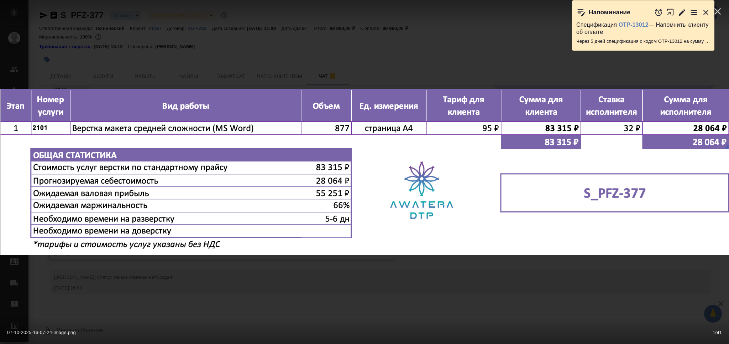
click at [311, 297] on div "07-10-2025-16-07-24-image.png 1 of 1" at bounding box center [364, 172] width 729 height 344
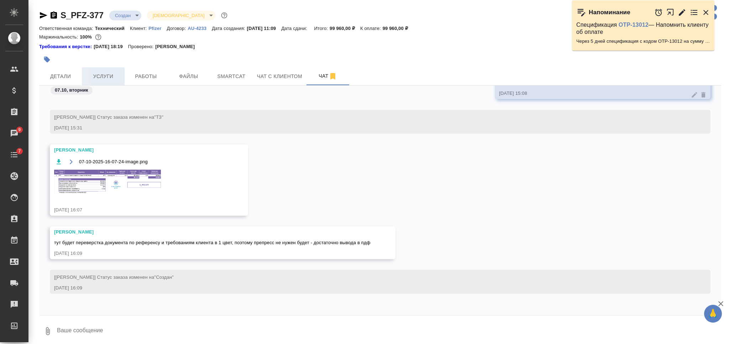
click at [107, 78] on span "Услуги" at bounding box center [103, 76] width 34 height 9
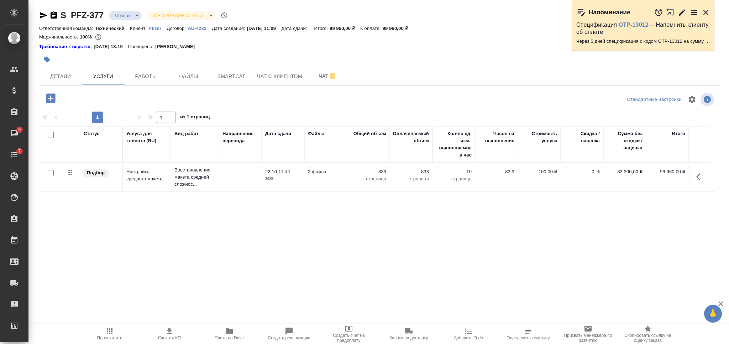
click at [165, 328] on icon "button" at bounding box center [169, 331] width 9 height 9
drag, startPoint x: 415, startPoint y: 29, endPoint x: 389, endPoint y: 30, distance: 26.4
click at [389, 30] on div "Ответственная команда: Технический Клиент: Pfizer Договор: AU-4233 Дата создани…" at bounding box center [380, 28] width 682 height 9
copy p "99 960,00 ₽"
click at [170, 332] on icon "button" at bounding box center [169, 331] width 5 height 6
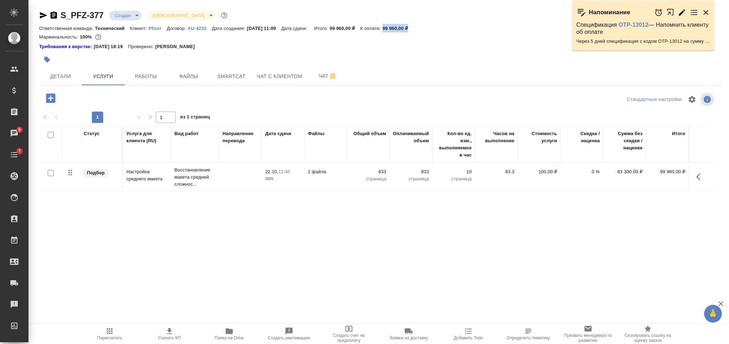
click at [132, 12] on body "🙏 .cls-1 fill:#fff; AWATERA Nikiforova Valeria Клиенты Спецификации Заказы 9 Ча…" at bounding box center [364, 172] width 729 height 344
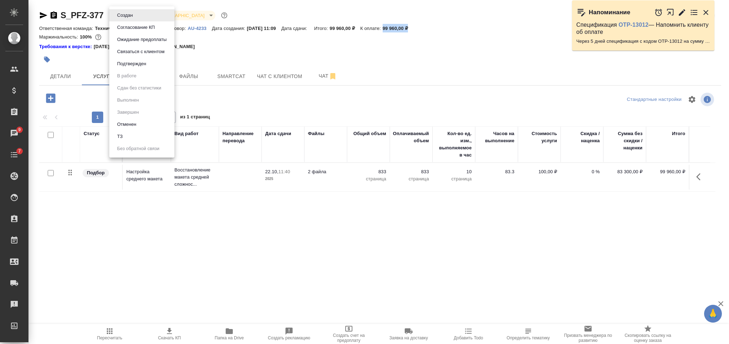
click at [135, 25] on button "Согласование КП" at bounding box center [136, 28] width 42 height 8
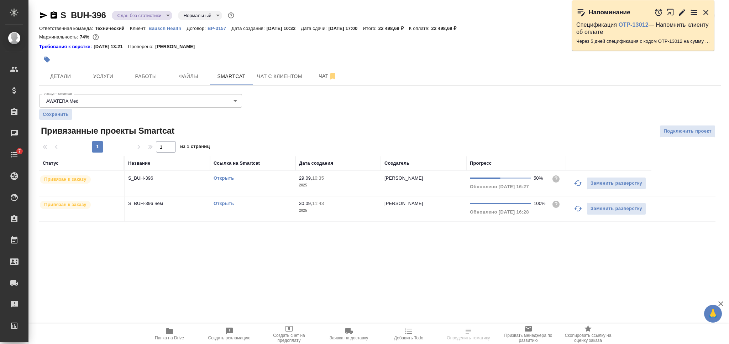
click at [53, 9] on div "S_BUH-396 Сдан без статистики distributed Нормальный normal Кратко детали заказ…" at bounding box center [380, 120] width 690 height 240
click at [52, 15] on icon "button" at bounding box center [54, 14] width 6 height 7
click at [48, 56] on icon "button" at bounding box center [46, 59] width 7 height 7
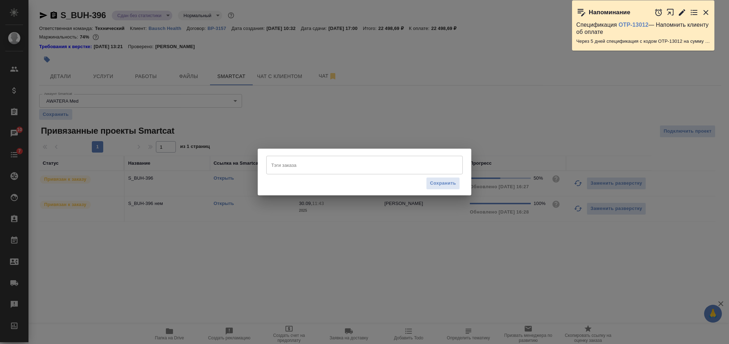
click at [339, 166] on input "Тэги заказа" at bounding box center [358, 165] width 177 height 12
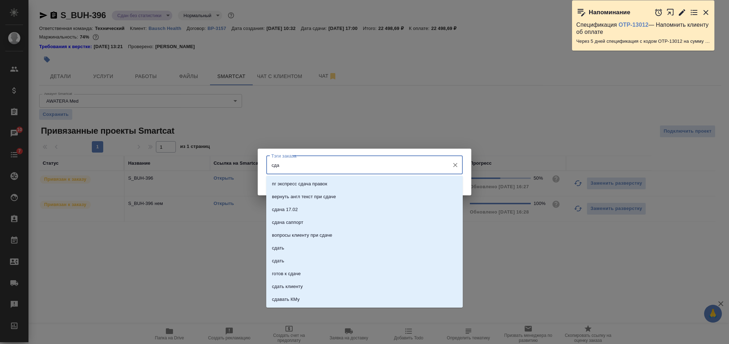
type input "сдан"
click at [354, 217] on li "сдан" at bounding box center [364, 222] width 197 height 13
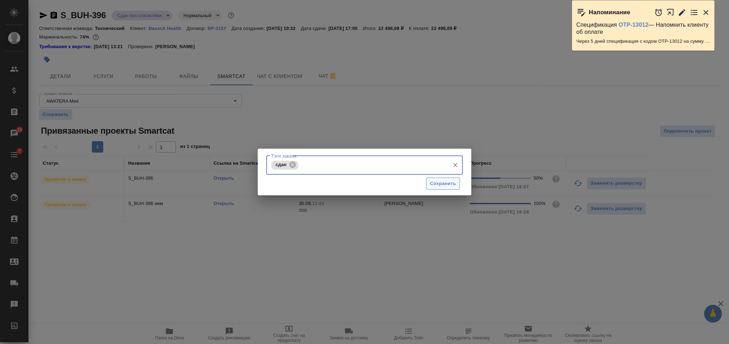
click at [433, 183] on span "Сохранить" at bounding box center [443, 183] width 26 height 8
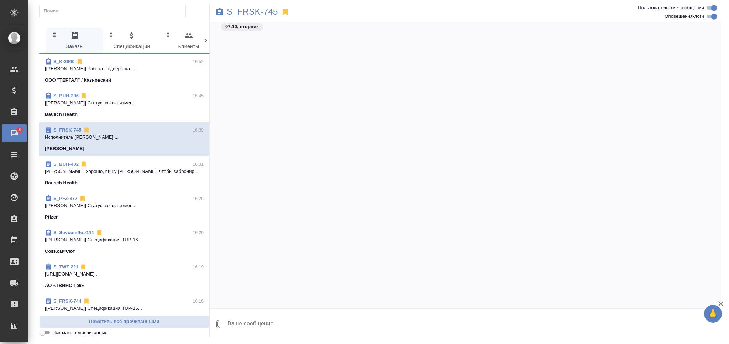
scroll to position [4555, 0]
